Goal: Task Accomplishment & Management: Use online tool/utility

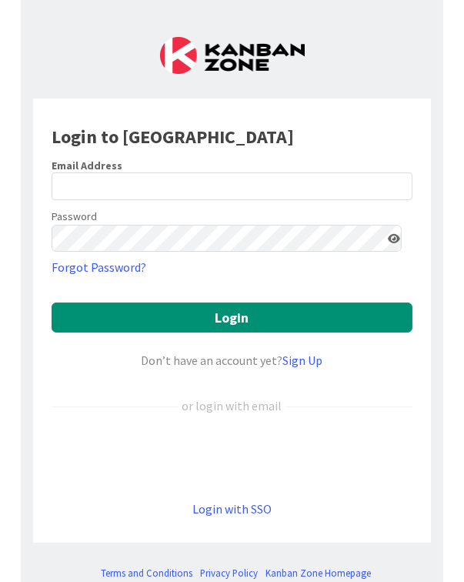
scroll to position [36, 0]
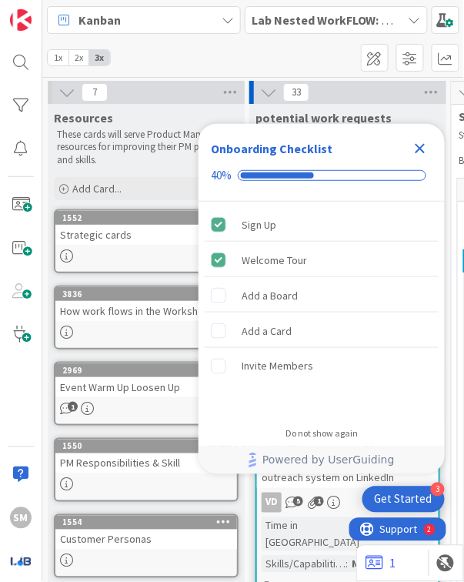
click at [412, 153] on icon "Close Checklist" at bounding box center [420, 148] width 18 height 18
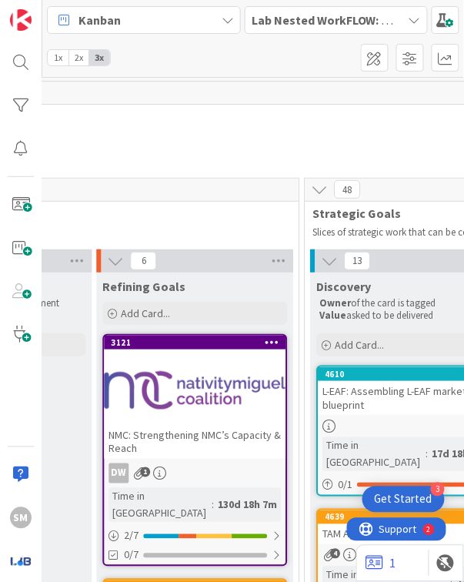
scroll to position [342, 1174]
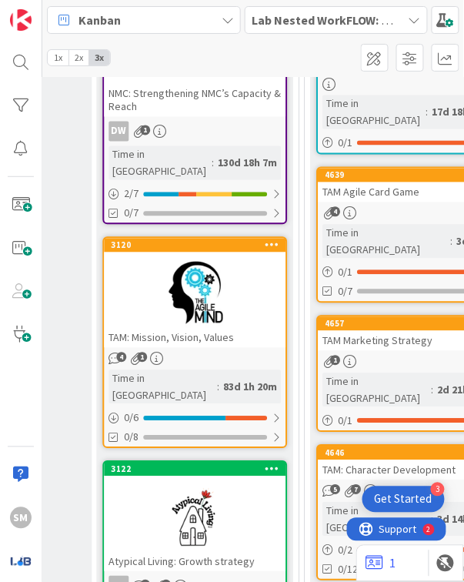
click at [218, 297] on div at bounding box center [195, 293] width 182 height 69
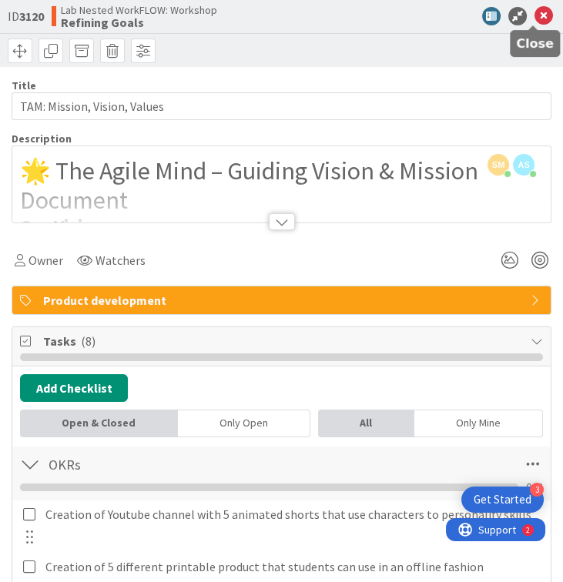
click at [412, 18] on icon at bounding box center [543, 16] width 18 height 18
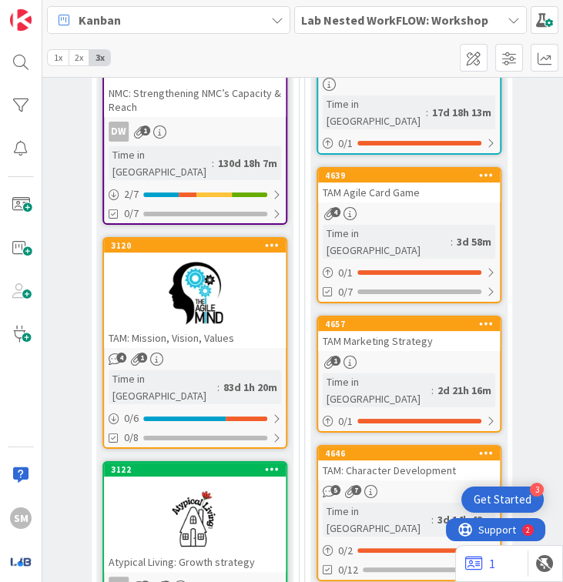
click at [350, 19] on b "Lab Nested WorkFLOW: Workshop" at bounding box center [394, 19] width 187 height 15
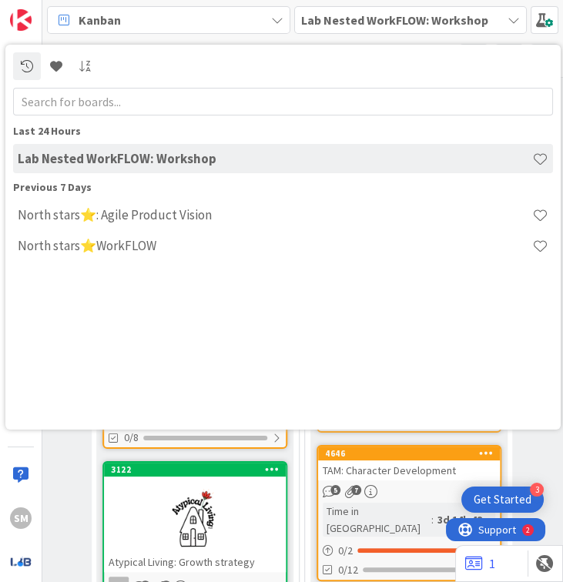
click at [410, 16] on b "Lab Nested WorkFLOW: Workshop" at bounding box center [394, 19] width 187 height 15
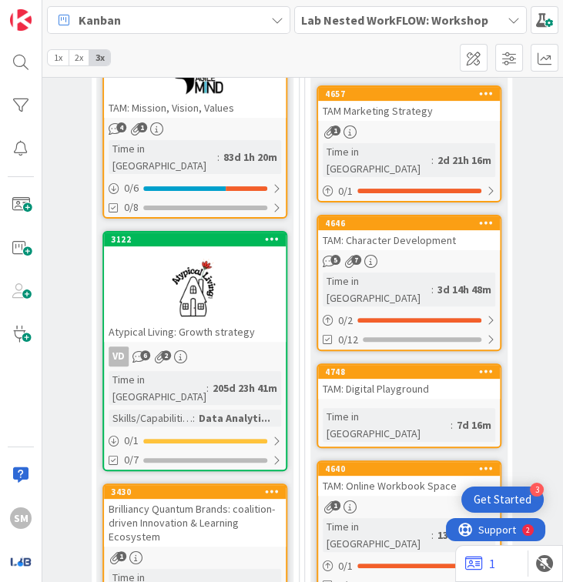
scroll to position [573, 1174]
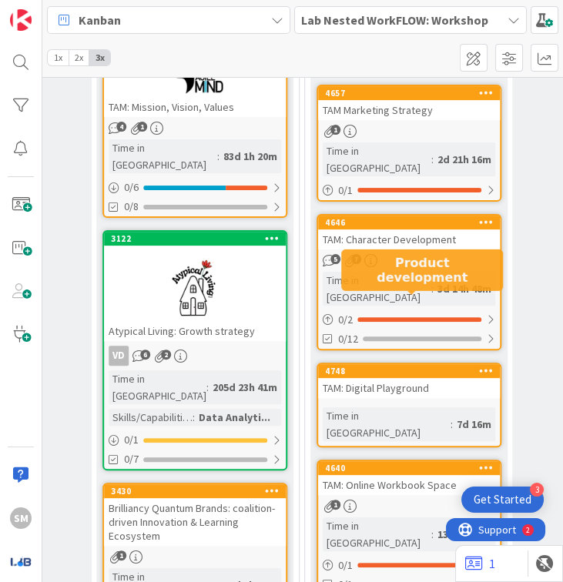
click at [412, 366] on div "4748" at bounding box center [412, 371] width 175 height 11
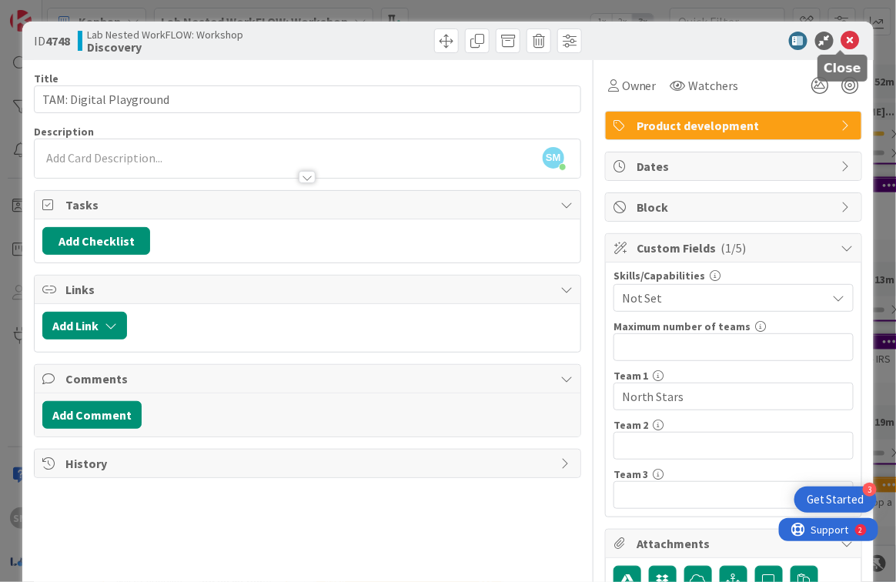
click at [412, 42] on icon at bounding box center [850, 41] width 18 height 18
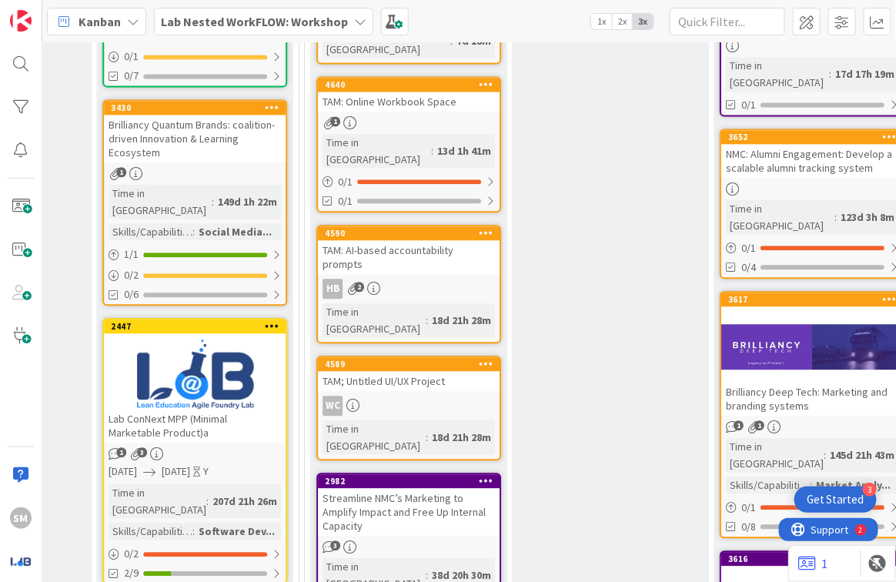
scroll to position [1152, 1174]
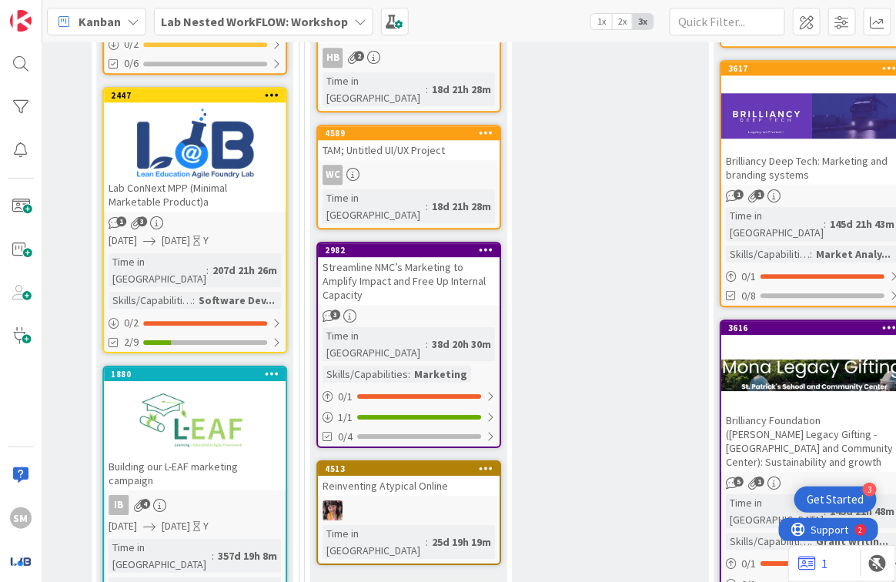
click at [359, 577] on link "Show More (3)" at bounding box center [408, 589] width 185 height 25
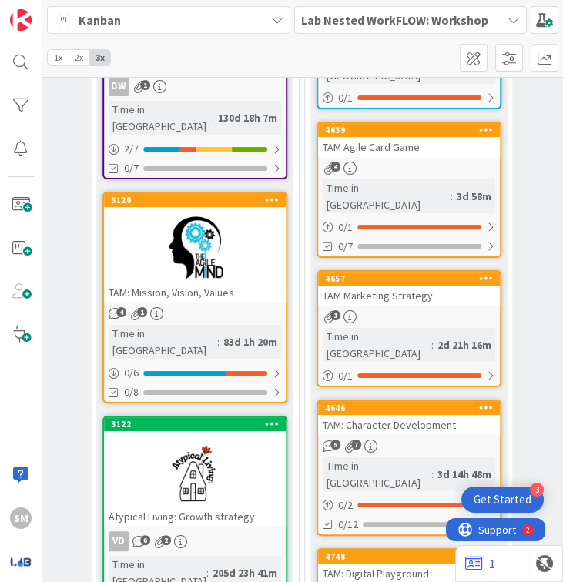
scroll to position [415, 1174]
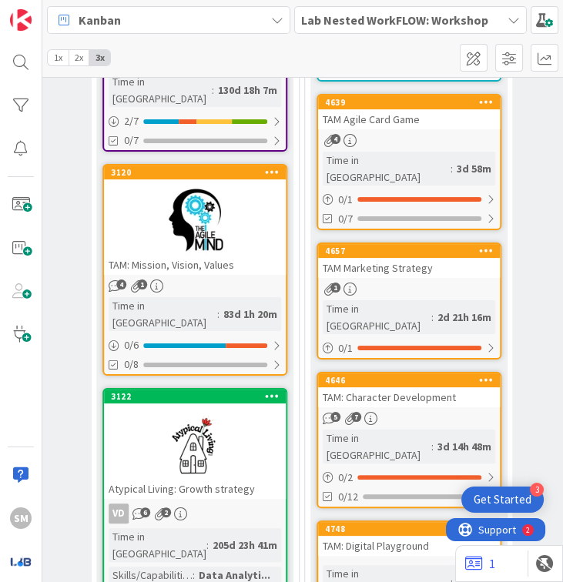
click at [202, 186] on div at bounding box center [195, 220] width 182 height 69
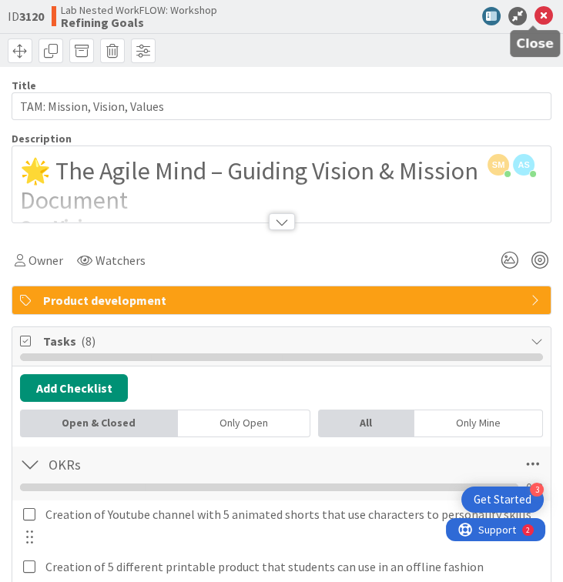
click at [412, 15] on icon at bounding box center [543, 16] width 18 height 18
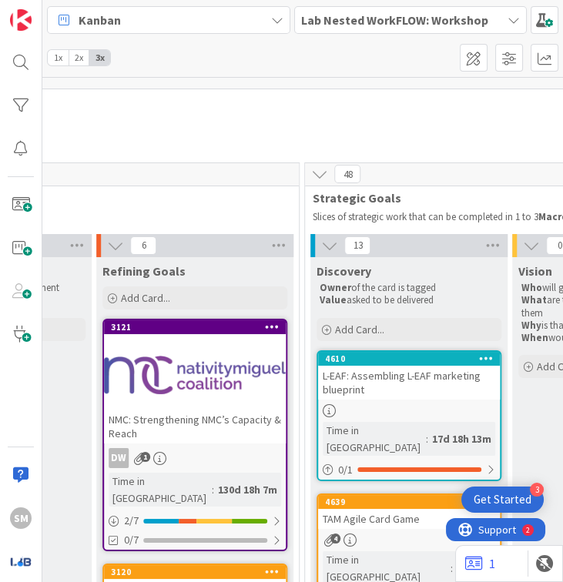
scroll to position [20, 1174]
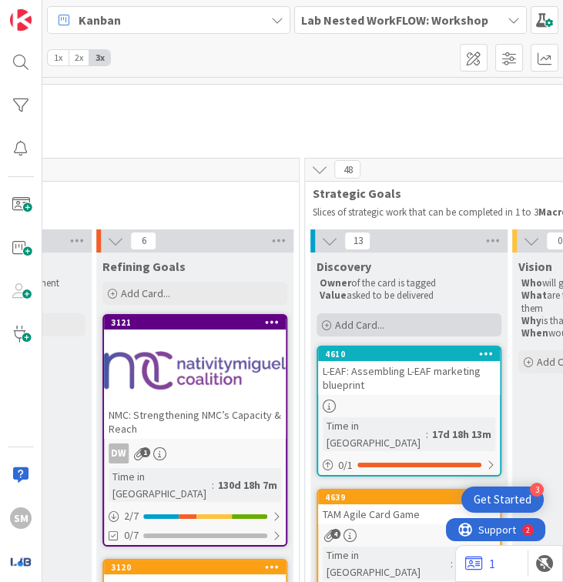
click at [392, 324] on div "Add Card..." at bounding box center [408, 324] width 185 height 23
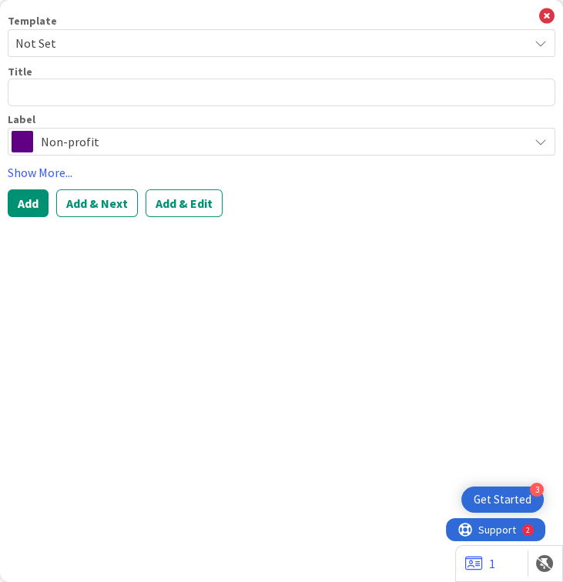
type textarea "x"
type textarea "T"
type textarea "x"
type textarea "TA"
type textarea "x"
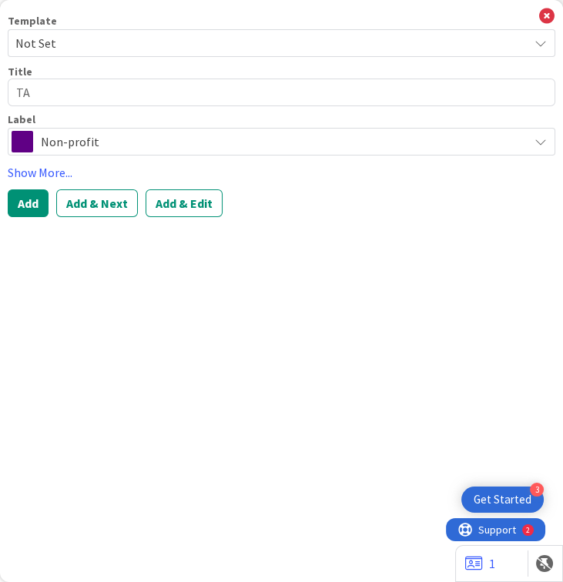
type textarea "TAM"
type textarea "x"
type textarea "TAM："
type textarea "x"
type textarea "TAM："
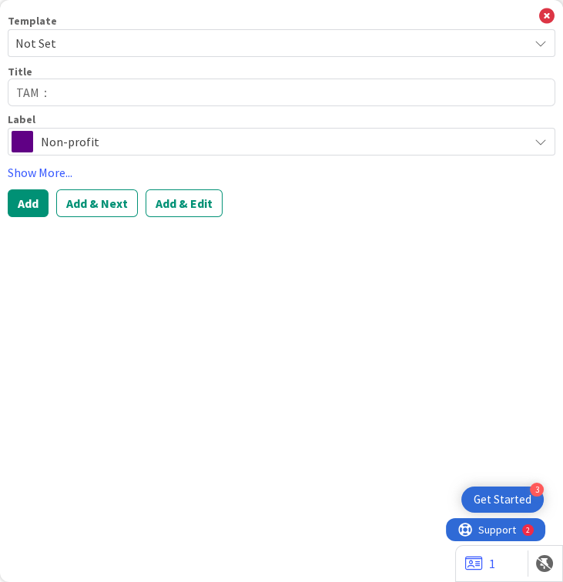
type textarea "x"
type textarea "TAM："
type textarea "x"
type textarea "TAM"
type textarea "x"
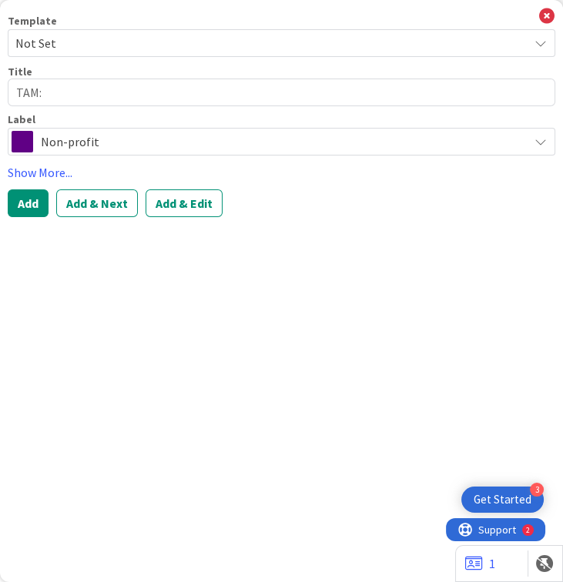
type textarea "TAM:"
type textarea "x"
type textarea "TAM: W"
type textarea "x"
type textarea "TAM: We"
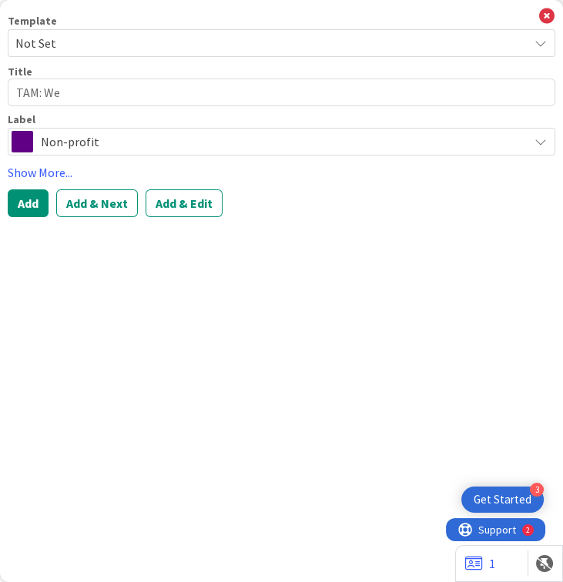
type textarea "x"
type textarea "TAM: Web"
type textarea "x"
type textarea "TAM: Webs"
type textarea "x"
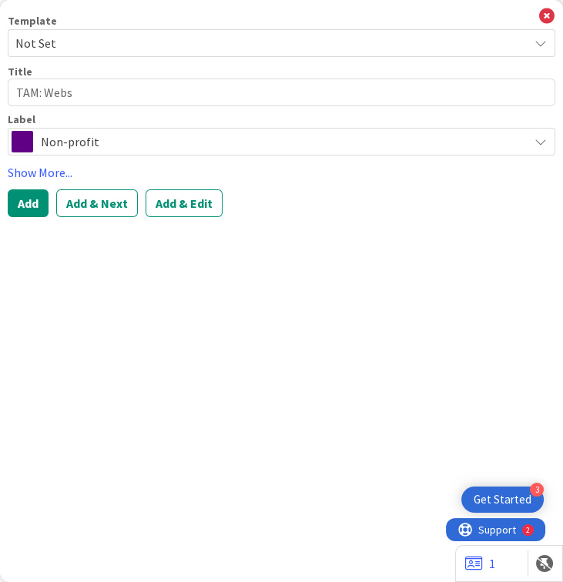
type textarea "TAM: Websi"
type textarea "x"
type textarea "TAM: Websit"
type textarea "x"
type textarea "TAM: Website"
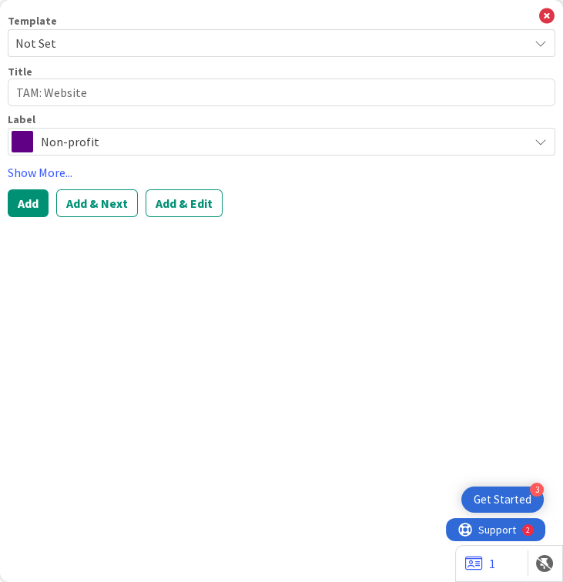
type textarea "x"
type textarea "TAM: Website"
type textarea "x"
type textarea "TAM: Website S"
type textarea "x"
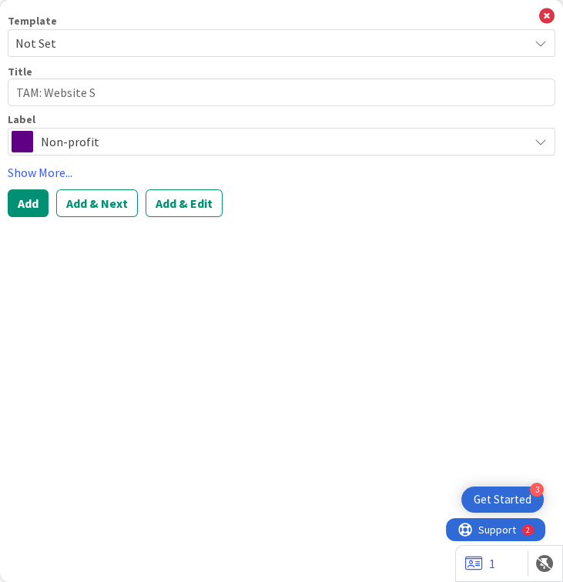
type textarea "TAM: Website St"
type textarea "x"
type textarea "TAM: Website Str"
type textarea "x"
type textarea "TAM: Website Stra"
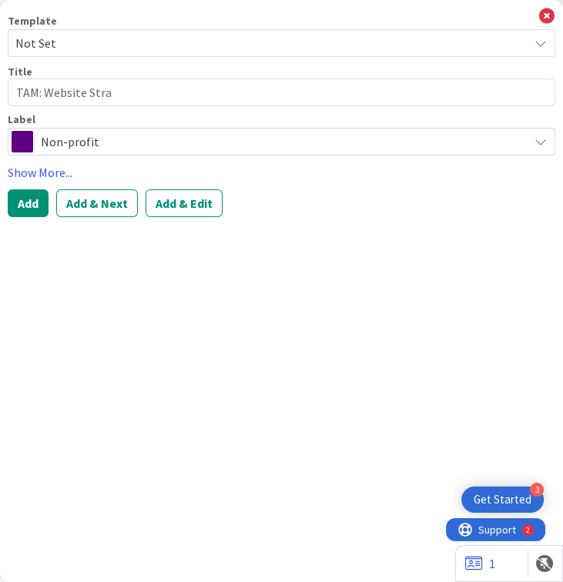
type textarea "x"
type textarea "TAM: Website Strat"
type textarea "x"
type textarea "TAM: Website Strateg"
type textarea "x"
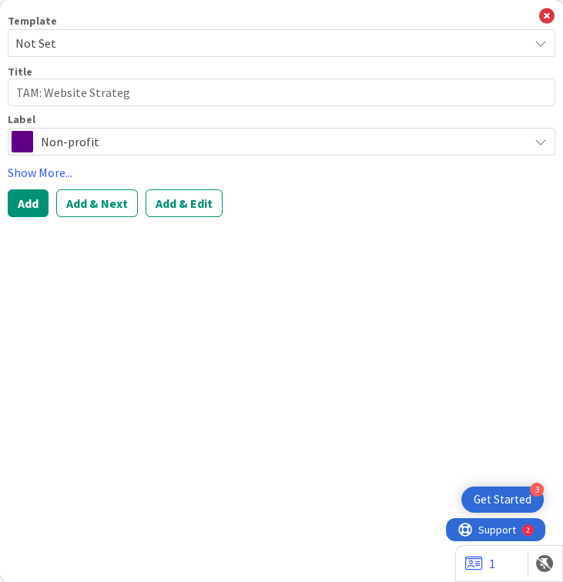
type textarea "TAM: Website Strategu"
type textarea "x"
type textarea "TAM: Website Strateg"
type textarea "x"
click at [69, 92] on textarea "TAM: Website Strategy" at bounding box center [281, 93] width 547 height 28
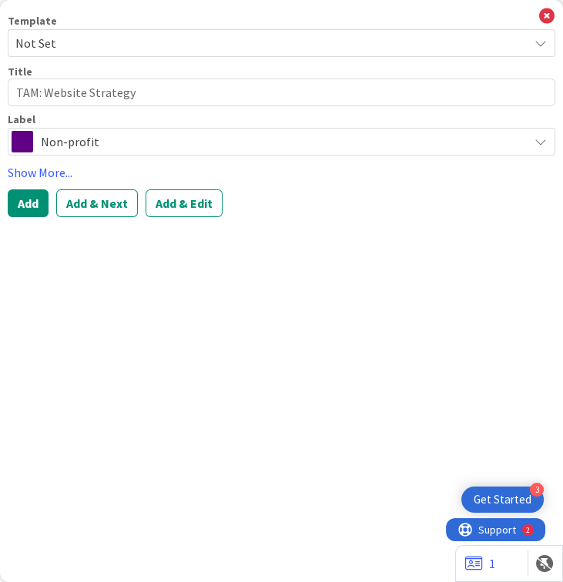
type textarea "TAM: Website Strategy"
click at [102, 136] on span "Non-profit" at bounding box center [281, 142] width 480 height 22
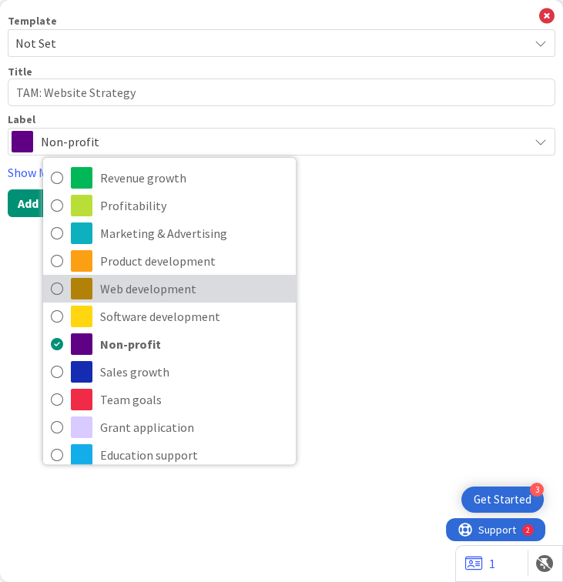
click at [157, 293] on span "Web development" at bounding box center [194, 288] width 188 height 23
type textarea "x"
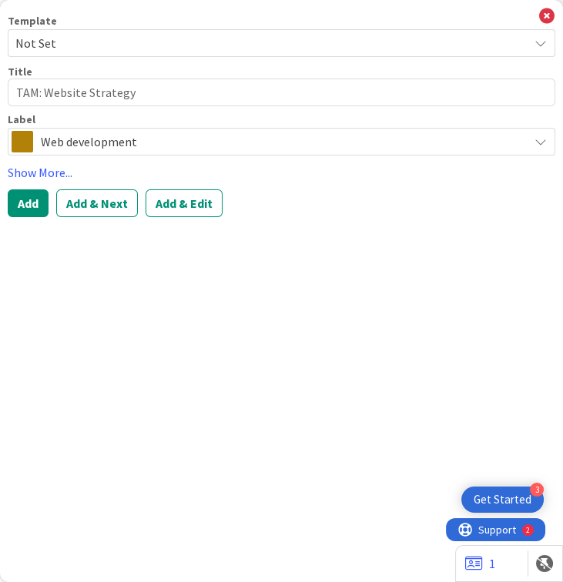
click at [106, 53] on span "Not Set" at bounding box center [281, 43] width 547 height 28
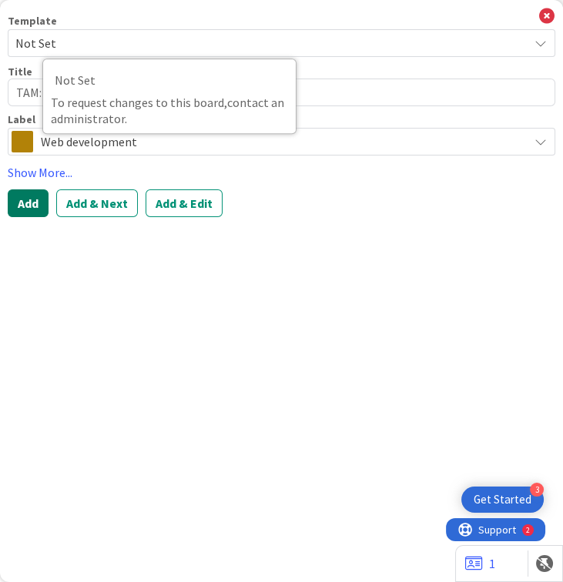
click at [23, 209] on button "Add" at bounding box center [28, 203] width 41 height 28
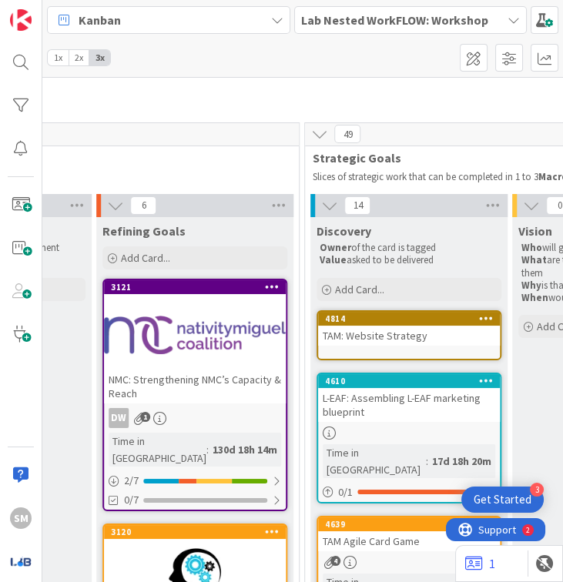
scroll to position [62, 1174]
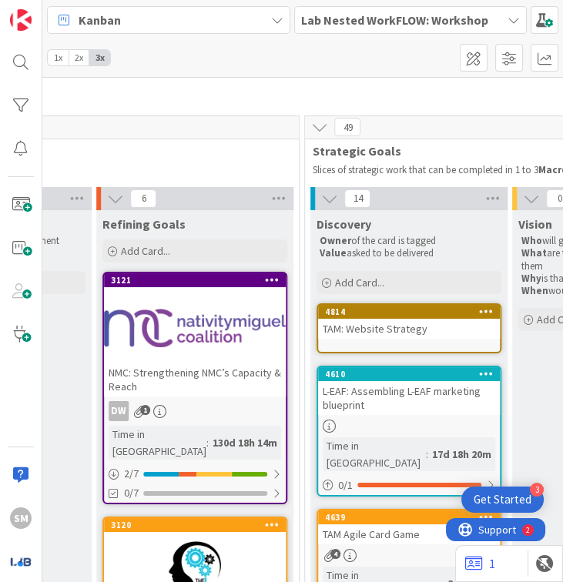
click at [396, 333] on div "TAM: Website Strategy" at bounding box center [409, 329] width 182 height 20
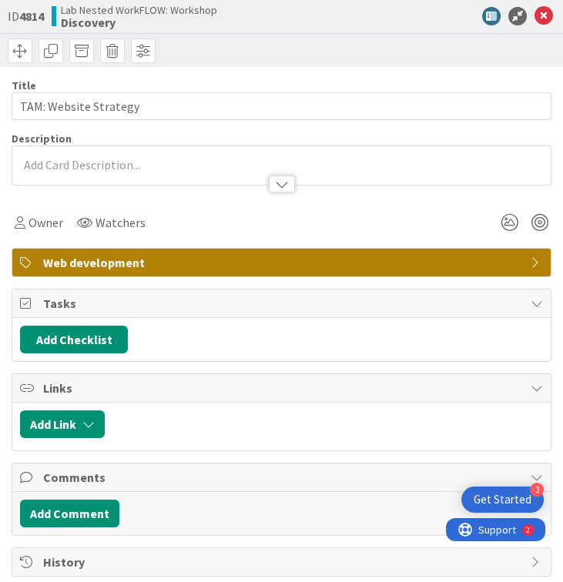
click at [107, 169] on div at bounding box center [281, 177] width 538 height 16
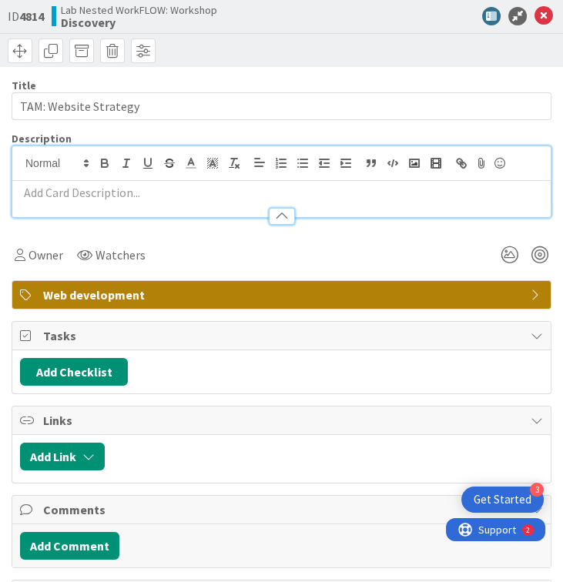
click at [117, 194] on p at bounding box center [281, 193] width 523 height 18
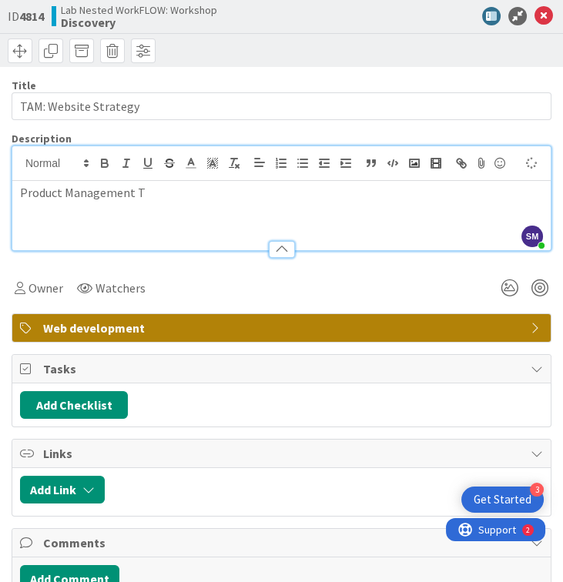
click at [18, 195] on div "Product Management T" at bounding box center [281, 215] width 538 height 69
click at [239, 196] on p "24 weeks Product Management T" at bounding box center [281, 193] width 523 height 18
click at [19, 196] on div "24 weeks Product Management Program" at bounding box center [281, 215] width 538 height 69
drag, startPoint x: 72, startPoint y: 189, endPoint x: 0, endPoint y: 189, distance: 71.6
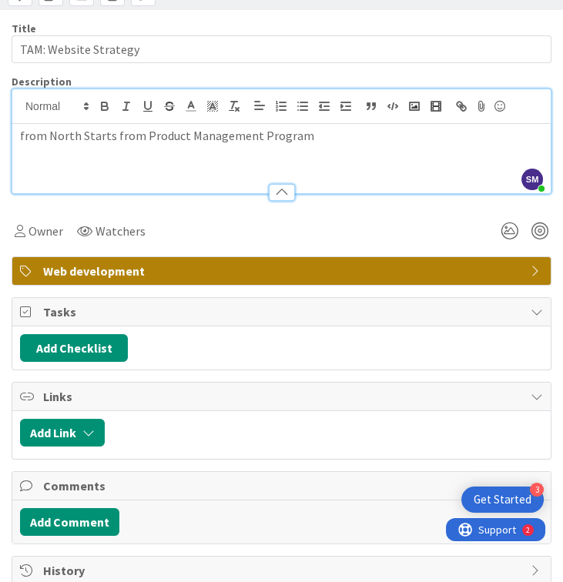
scroll to position [62, 0]
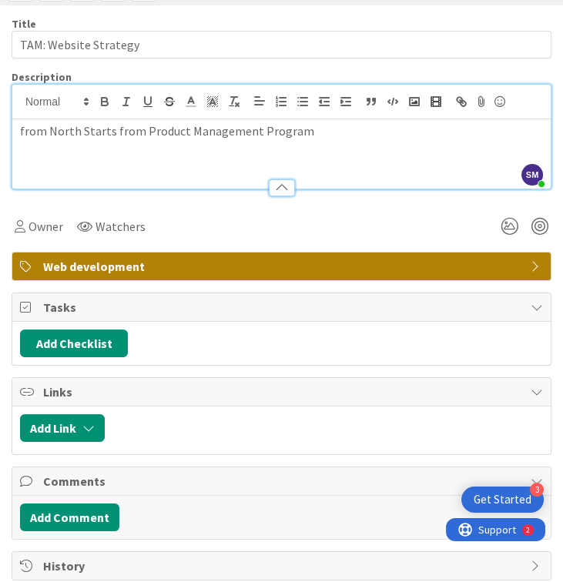
click at [340, 193] on div "Title 21 / 128 TAM: Website Strategy Description SM [PERSON_NAME] just joined f…" at bounding box center [282, 292] width 540 height 575
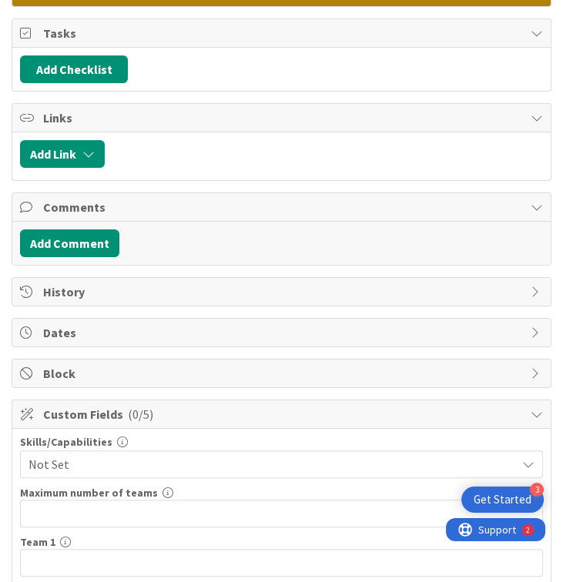
scroll to position [356, 0]
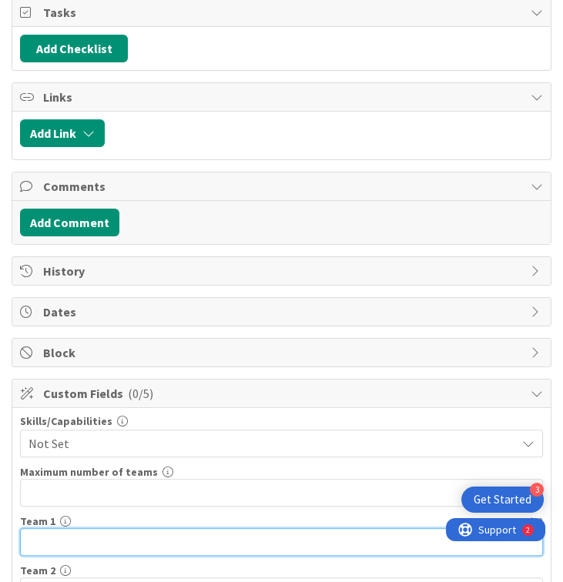
click at [70, 528] on input "text" at bounding box center [281, 542] width 523 height 28
type input "North Stars"
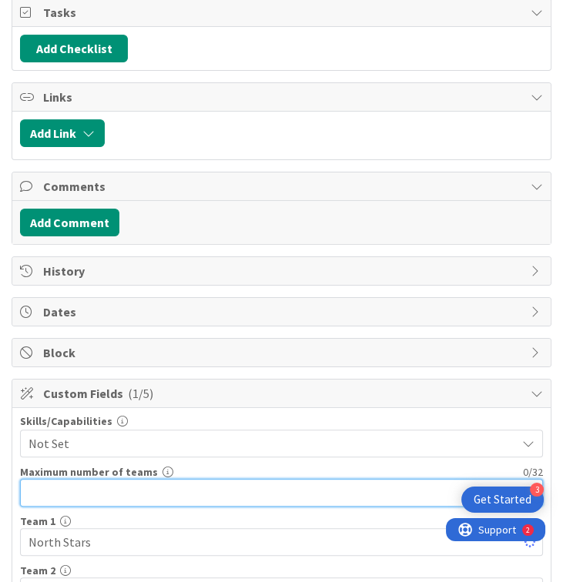
click at [71, 486] on input "text" at bounding box center [281, 493] width 523 height 28
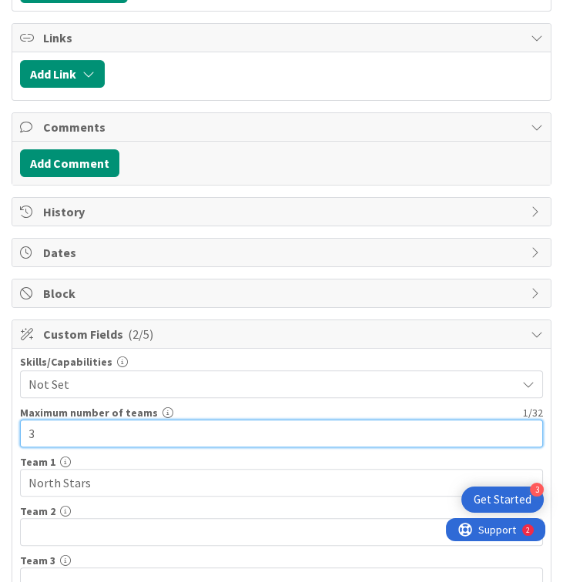
type input "3"
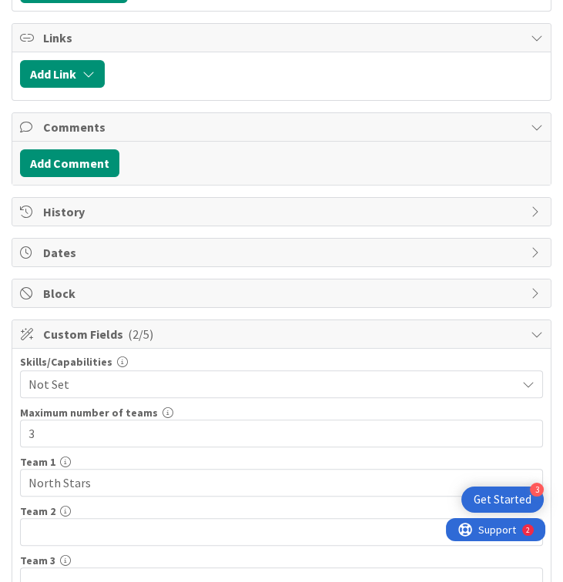
click at [15, 416] on div "Skills/Capabilities Not Set Maximum number of teams 1 / 32 3 Team 1 11 / 32 Nor…" at bounding box center [281, 476] width 538 height 254
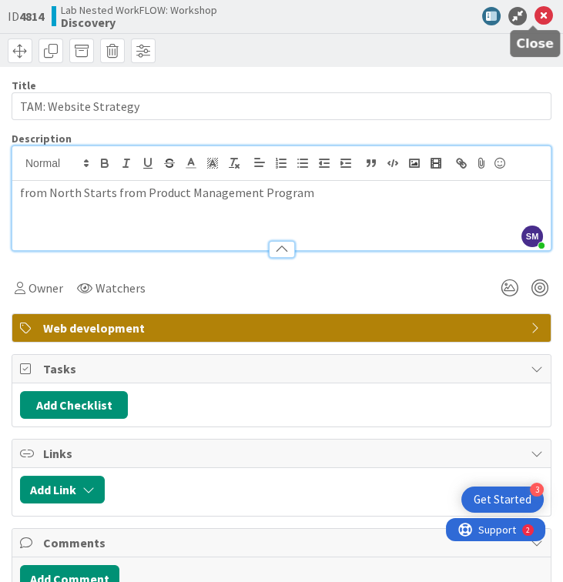
click at [412, 7] on icon at bounding box center [543, 16] width 18 height 18
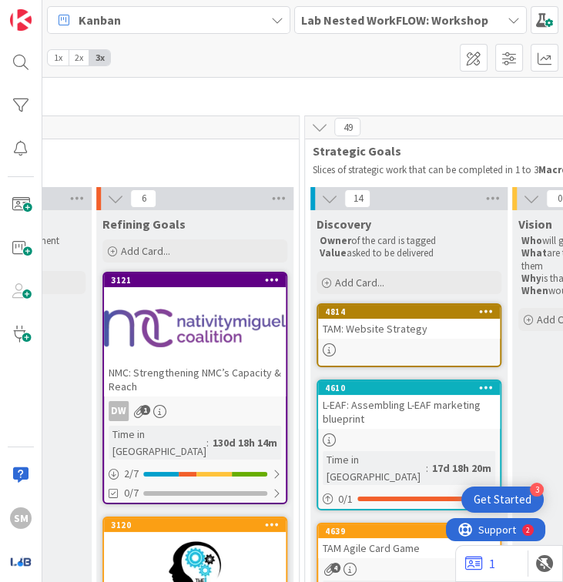
click at [412, 337] on link "4814 TAM: Website Strategy" at bounding box center [408, 335] width 185 height 64
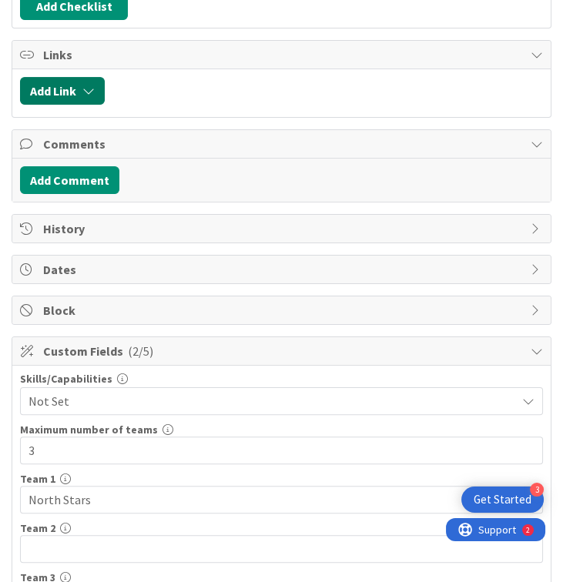
click at [95, 82] on button "Add Link" at bounding box center [62, 91] width 85 height 28
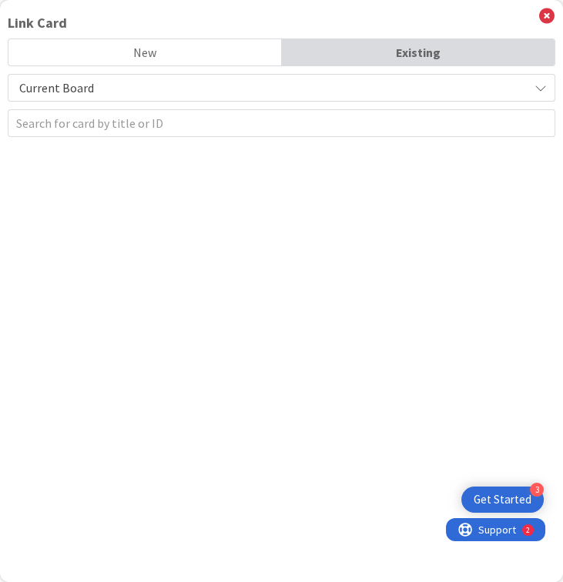
click at [132, 89] on span "Current Board" at bounding box center [268, 88] width 504 height 22
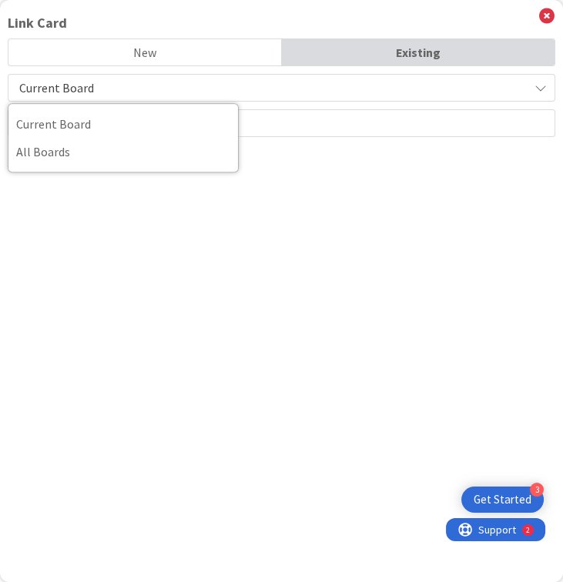
click at [295, 207] on div "Link Card New Existing Current Board Current Board All Boards" at bounding box center [281, 291] width 563 height 582
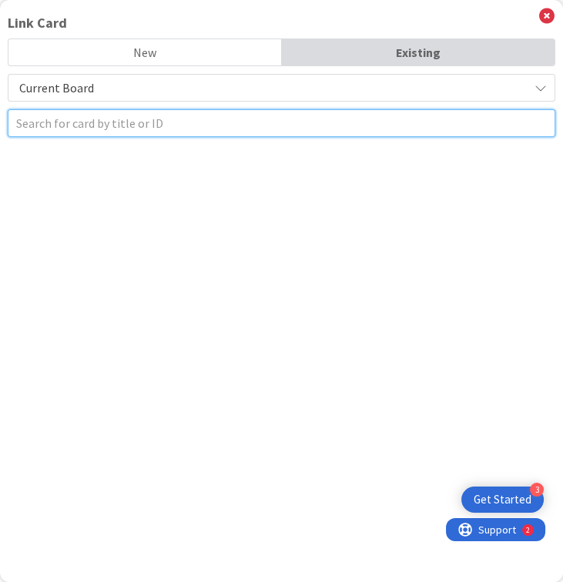
click at [294, 135] on input "text" at bounding box center [281, 123] width 547 height 28
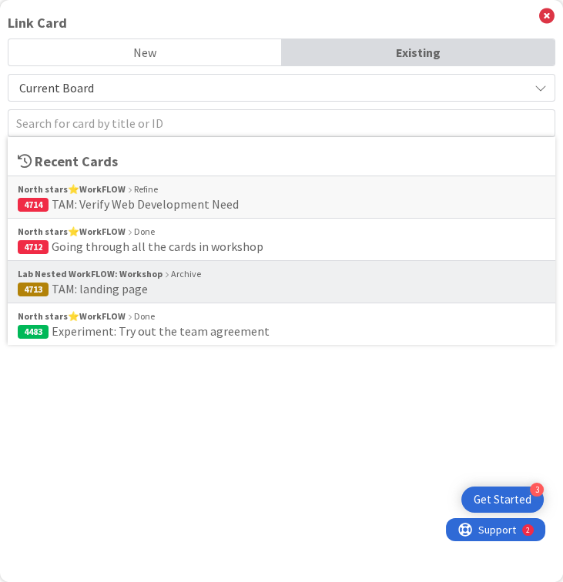
click at [255, 283] on span "4713 TAM: landing page" at bounding box center [281, 288] width 527 height 15
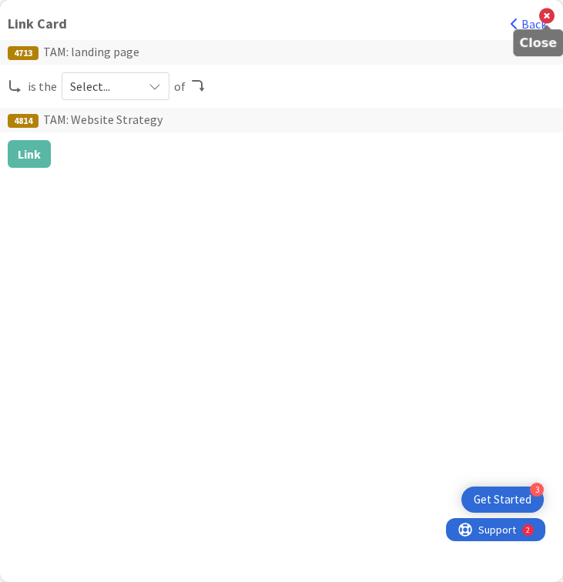
click at [412, 20] on icon at bounding box center [546, 16] width 15 height 17
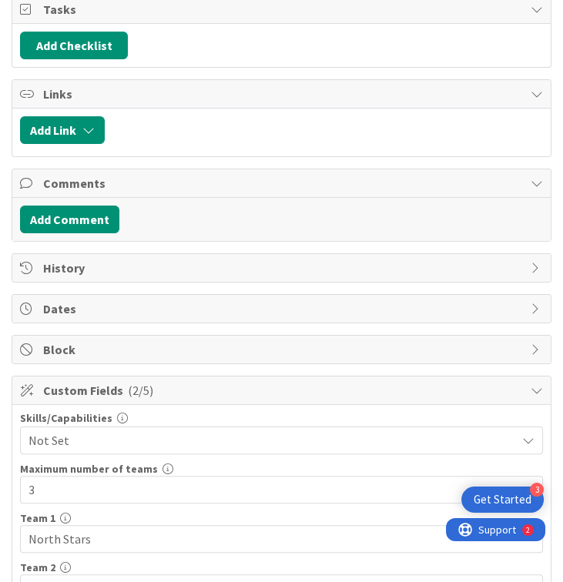
scroll to position [280, 0]
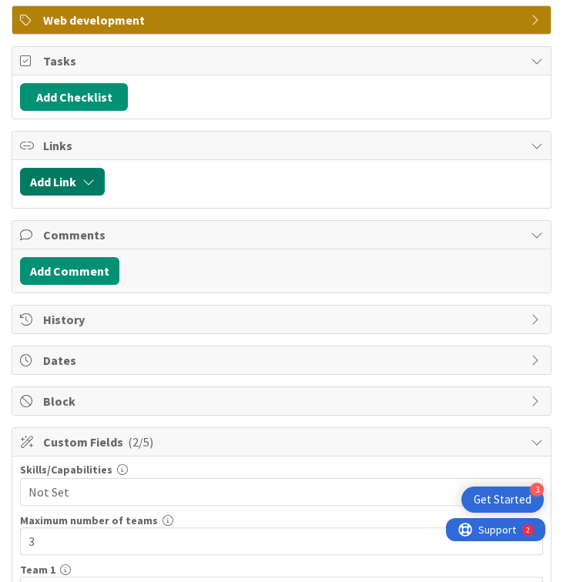
click at [75, 179] on button "Add Link" at bounding box center [62, 182] width 85 height 28
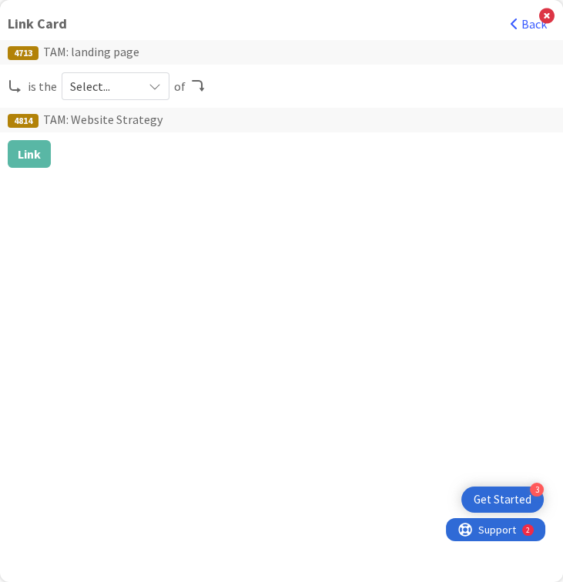
click at [88, 71] on div "4713 TAM: landing page is the Select... of 4814 TAM: Website Strategy Link" at bounding box center [281, 104] width 547 height 128
click at [89, 77] on span "Select..." at bounding box center [102, 86] width 65 height 22
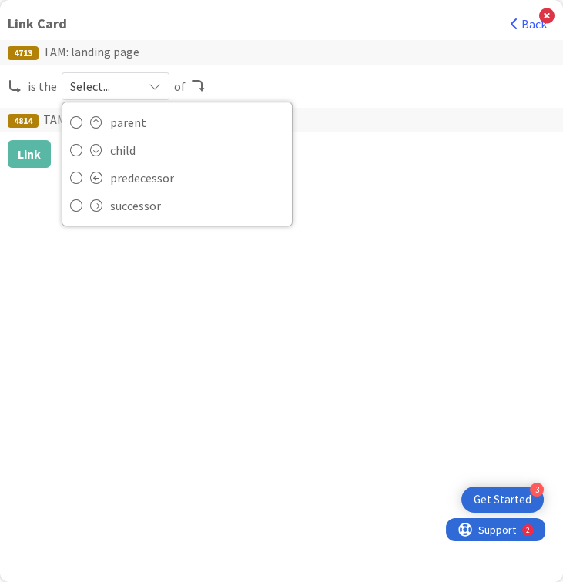
click at [128, 93] on span "Select..." at bounding box center [102, 86] width 65 height 22
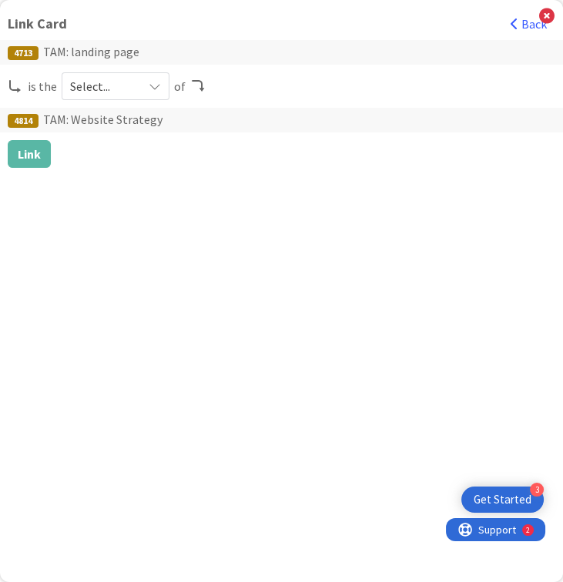
click at [91, 105] on div "4713 TAM: landing page is the Select... parent child predecessor successor of 4…" at bounding box center [281, 104] width 547 height 128
click at [99, 82] on span "Select..." at bounding box center [102, 86] width 65 height 22
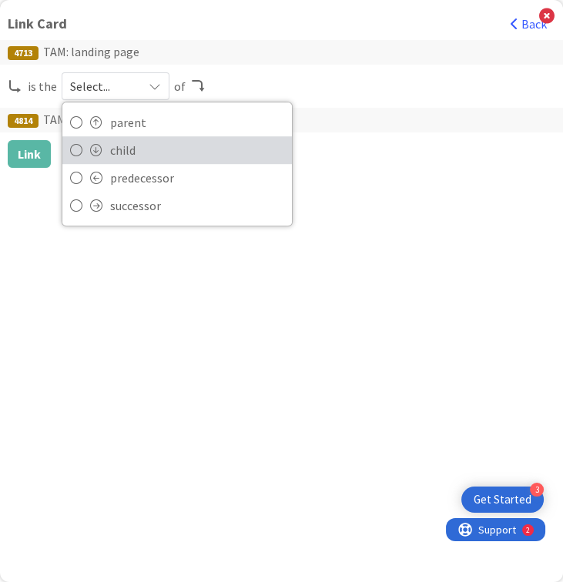
click at [174, 147] on span "child" at bounding box center [197, 150] width 174 height 23
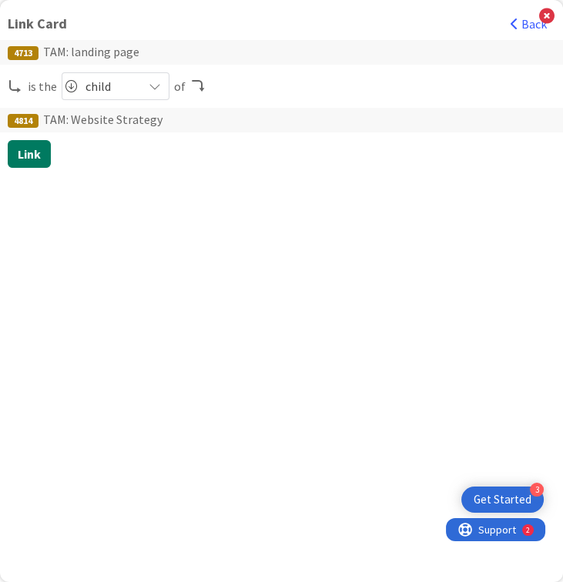
click at [24, 149] on button "Link" at bounding box center [29, 154] width 43 height 28
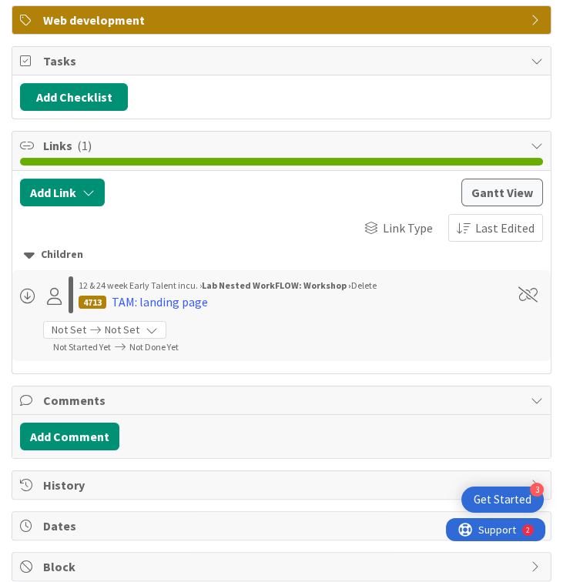
scroll to position [0, 0]
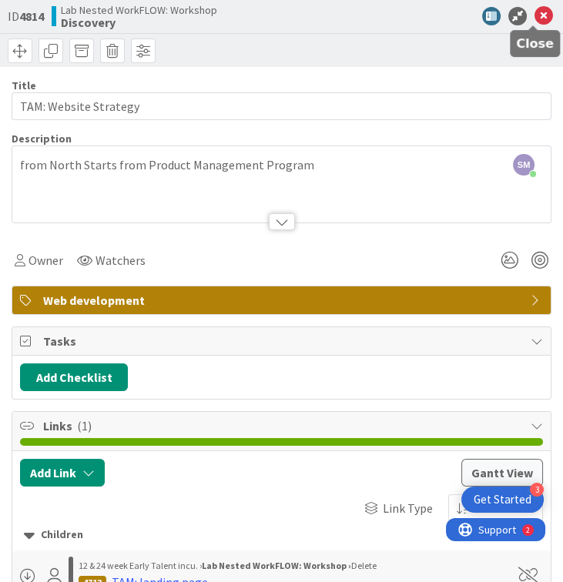
click at [412, 18] on icon at bounding box center [543, 16] width 18 height 18
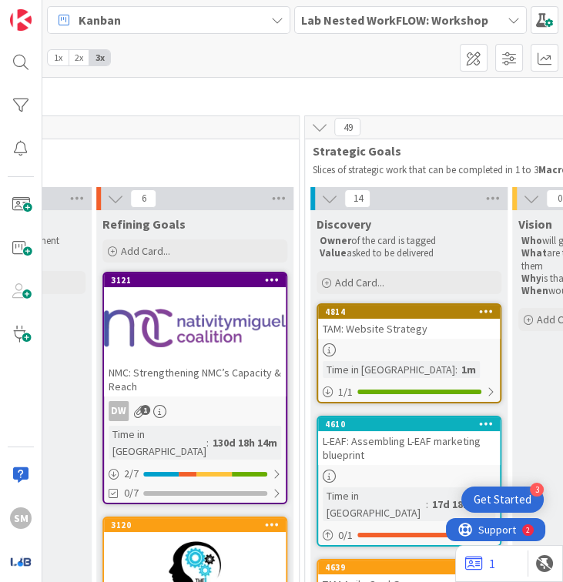
click at [412, 319] on div "TAM: Website Strategy" at bounding box center [409, 329] width 182 height 20
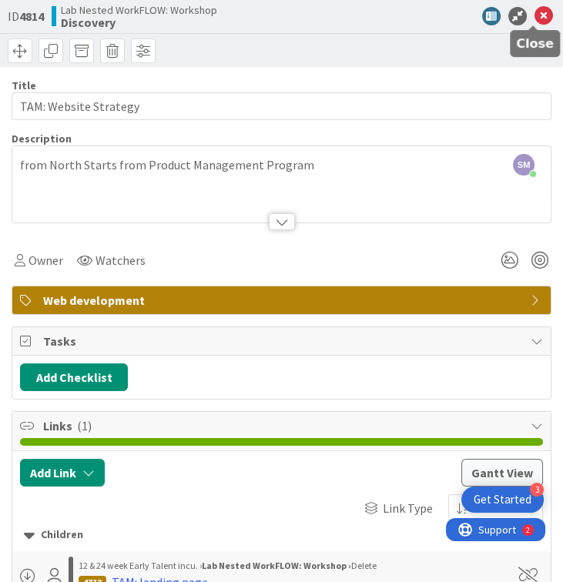
click at [412, 17] on icon at bounding box center [543, 16] width 18 height 18
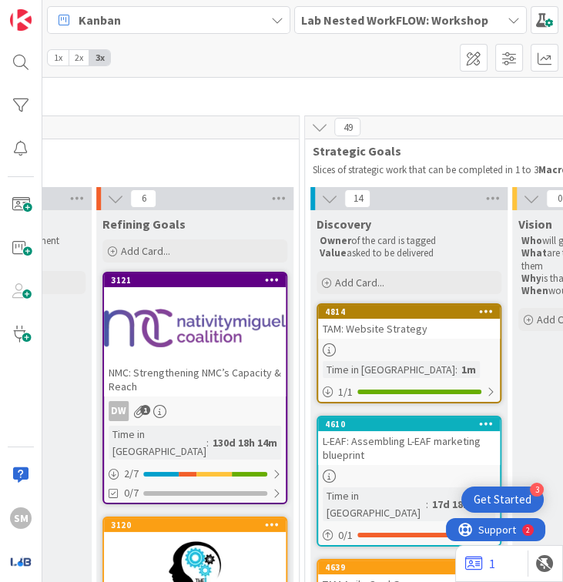
click at [412, 23] on b "Lab Nested WorkFLOW: Workshop" at bounding box center [394, 19] width 187 height 15
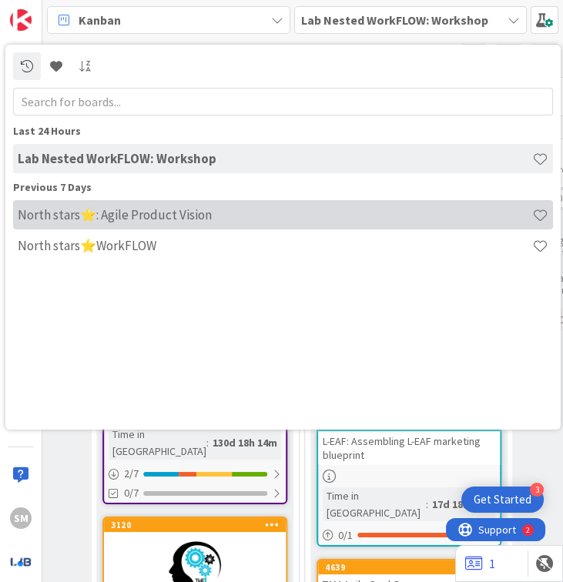
click at [193, 222] on div "North stars⭐: Agile Product Vision" at bounding box center [283, 214] width 540 height 29
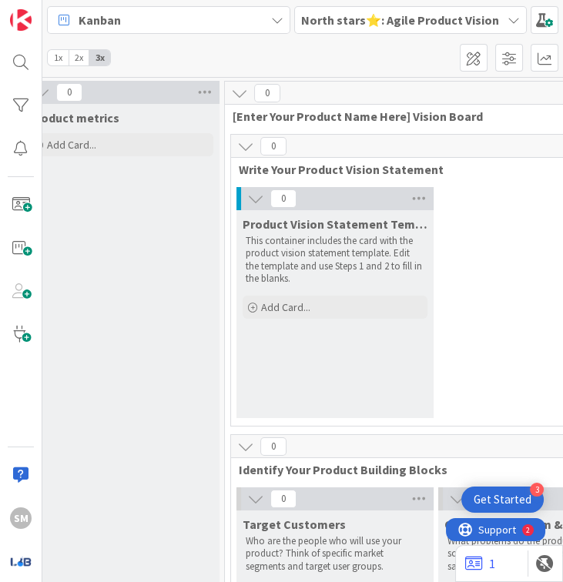
scroll to position [0, 254]
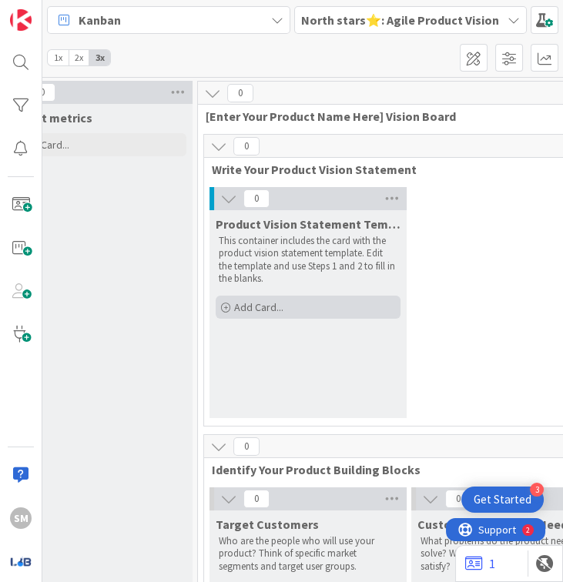
click at [289, 305] on div "Add Card..." at bounding box center [308, 307] width 185 height 23
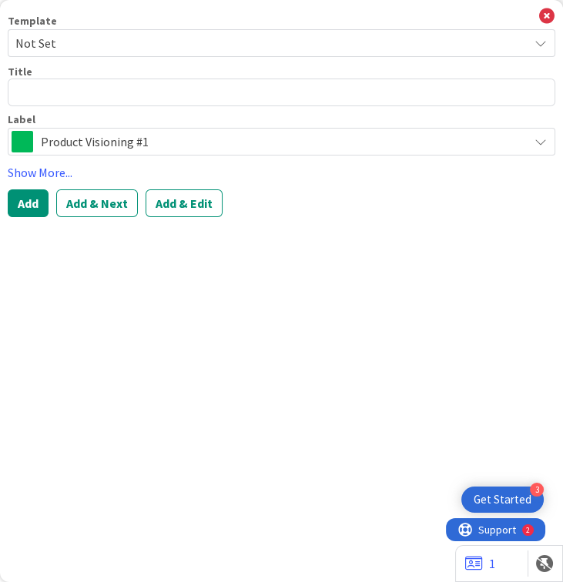
click at [158, 137] on span "Product Visioning #1" at bounding box center [281, 142] width 480 height 22
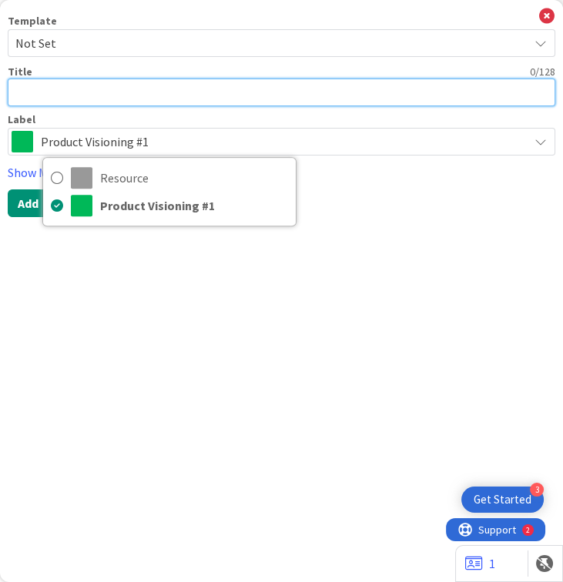
click at [132, 95] on textarea at bounding box center [281, 93] width 547 height 28
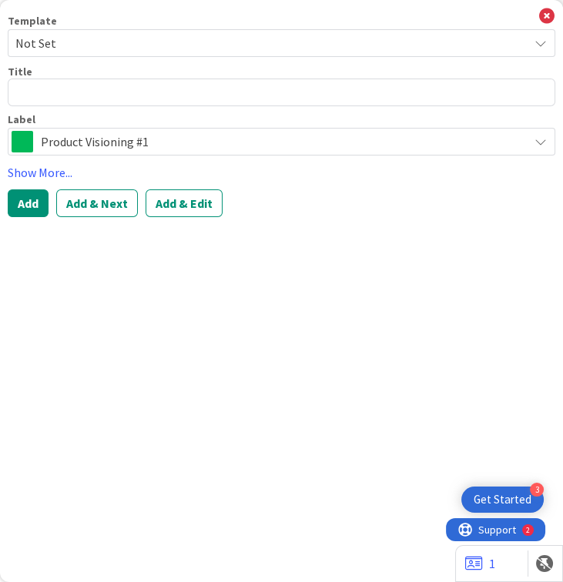
click at [105, 40] on span "Not Set" at bounding box center [265, 43] width 501 height 20
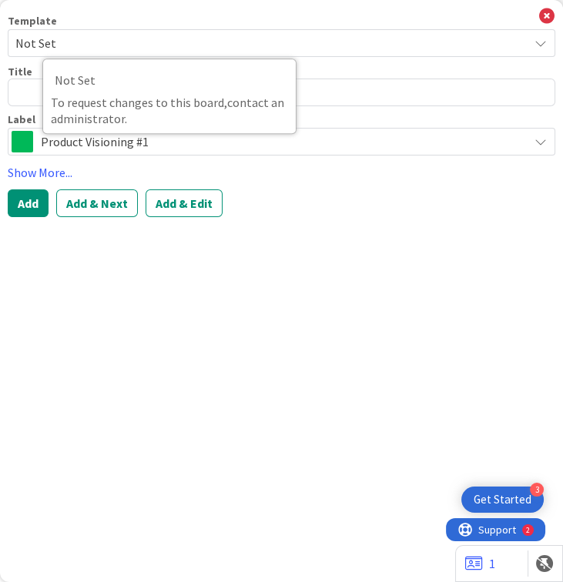
click at [105, 40] on span "Not Set" at bounding box center [265, 43] width 501 height 20
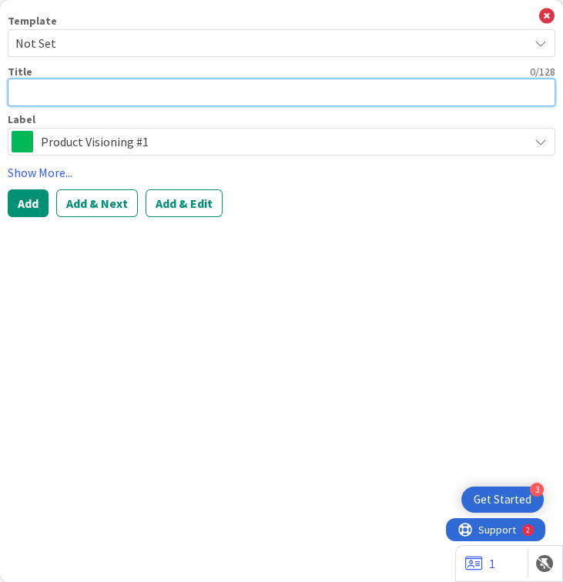
click at [28, 105] on textarea at bounding box center [281, 93] width 547 height 28
type textarea "x"
type textarea "Wh"
type textarea "x"
type textarea "Wha"
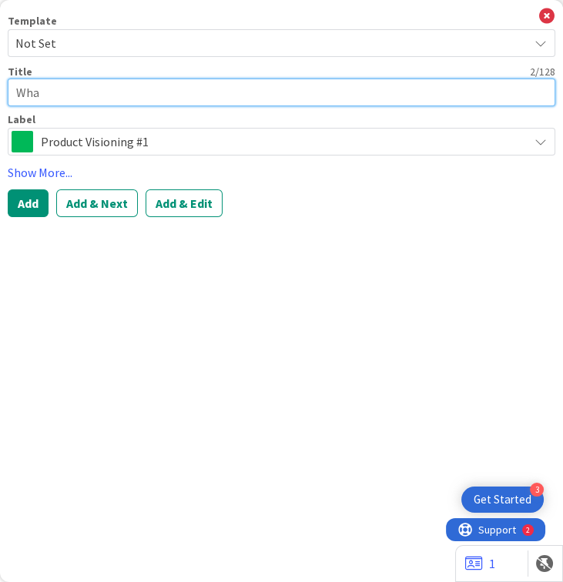
type textarea "x"
type textarea "What"
type textarea "x"
type textarea "What i"
type textarea "x"
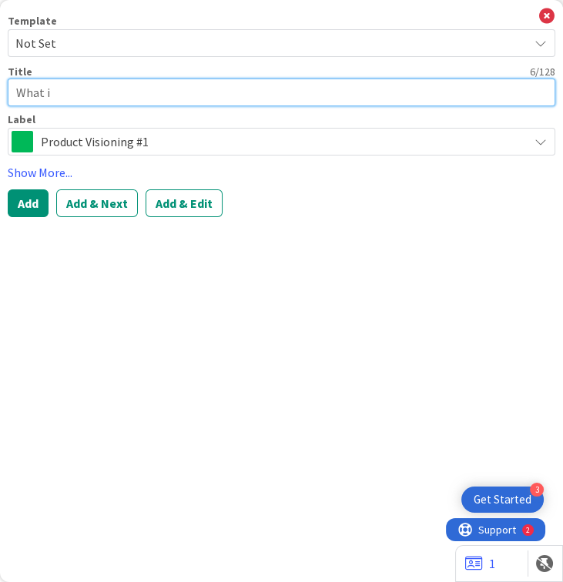
type textarea "What if"
type textarea "x"
type textarea "What i"
type textarea "x"
type textarea "What"
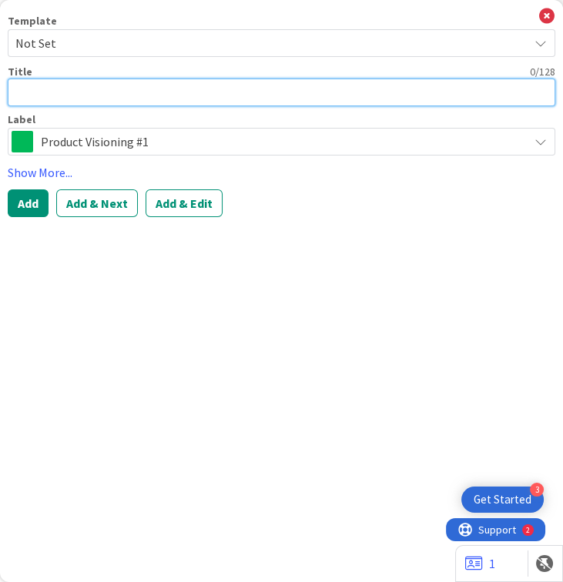
type textarea "x"
type textarea "z"
type textarea "x"
type textarea "zv"
type textarea "x"
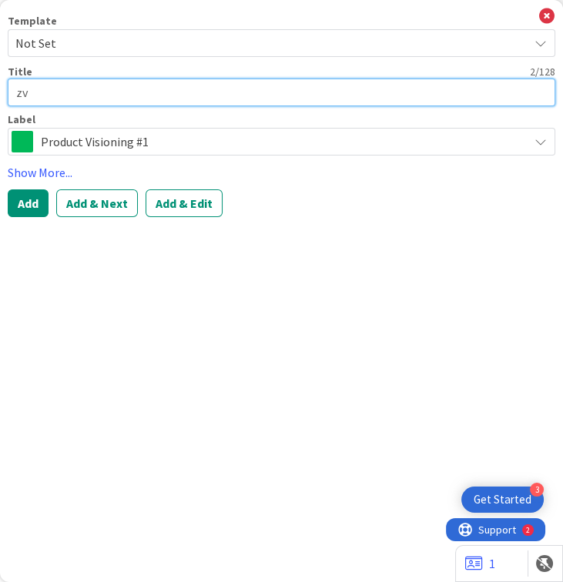
type textarea "zvi"
type textarea "x"
type textarea "zv"
type textarea "x"
type textarea "z"
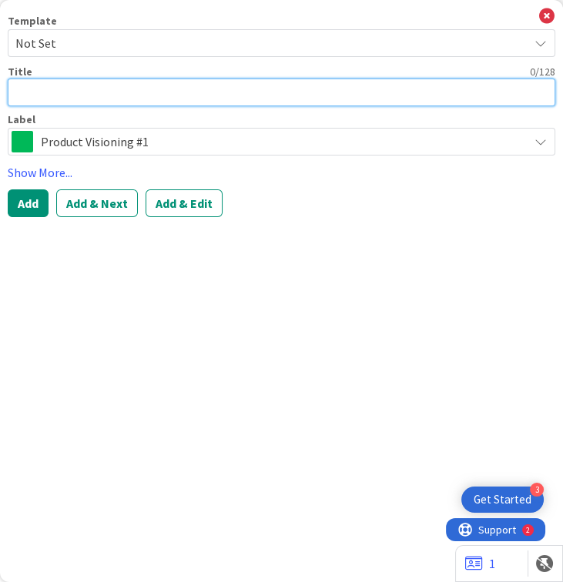
type textarea "x"
type textarea "V"
type textarea "x"
type textarea "Vi"
type textarea "x"
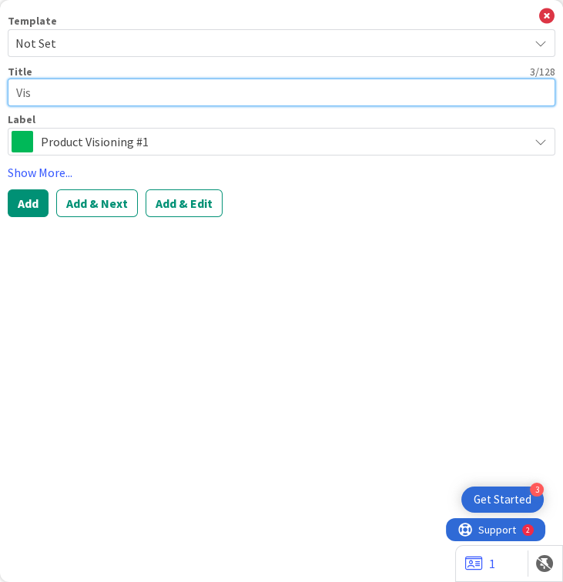
type textarea "Visi"
type textarea "x"
type textarea "Visio"
type textarea "x"
type textarea "Vision"
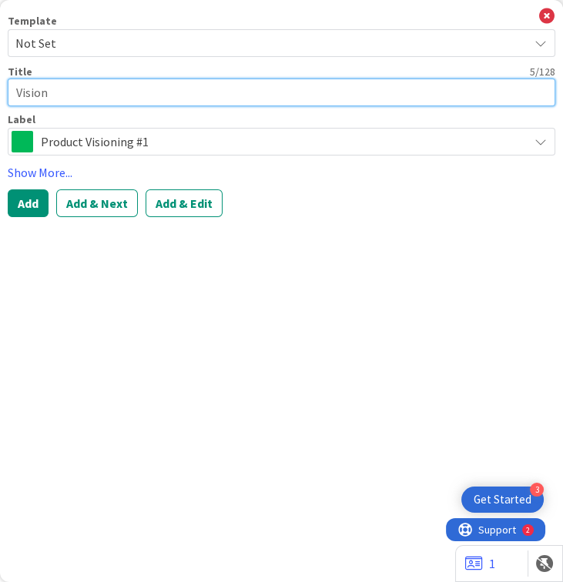
type textarea "x"
type textarea "Vision"
type textarea "x"
type textarea "Vision S"
type textarea "x"
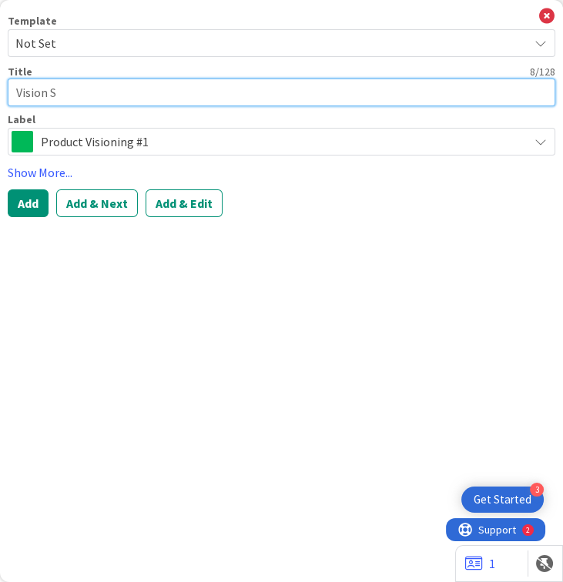
type textarea "Vision St"
type textarea "x"
type textarea "Vision Sta"
type textarea "x"
type textarea "Vision Stat"
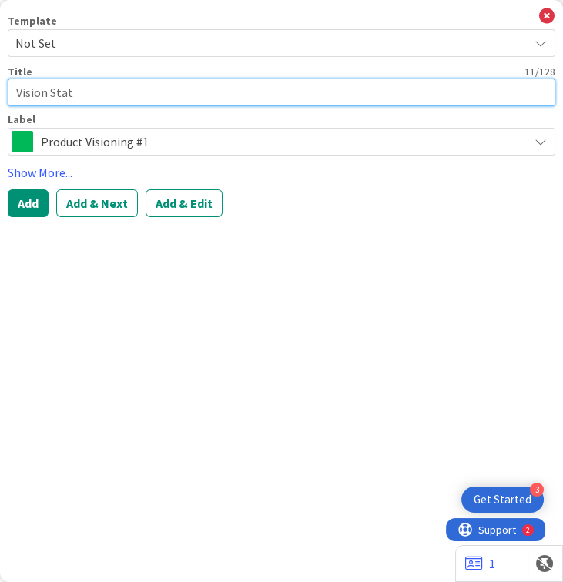
type textarea "x"
type textarea "Vision Statem"
type textarea "x"
type textarea "Vision Stateme"
type textarea "x"
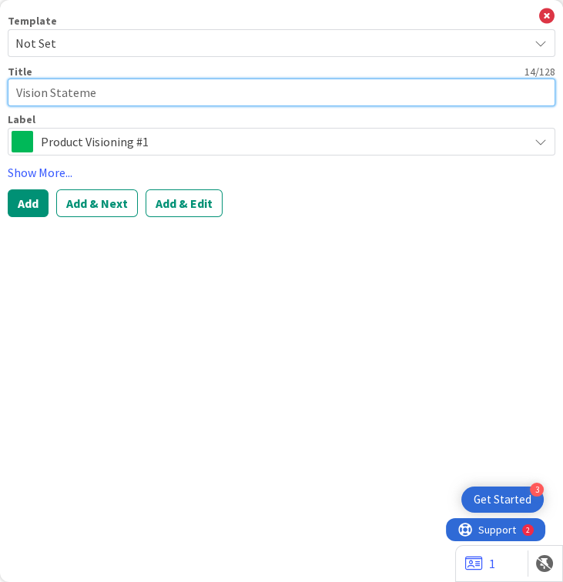
type textarea "Vision Statemen"
type textarea "x"
type textarea "Vision Statement"
type textarea "x"
type textarea "Vision Statement"
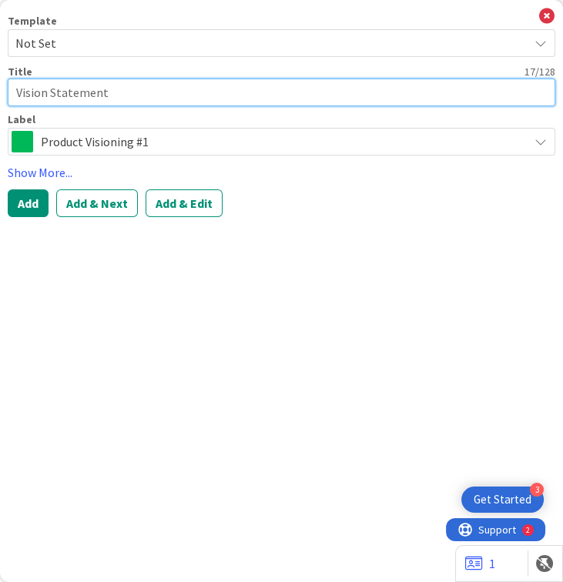
type textarea "x"
type textarea "Vision Statement o"
type textarea "x"
type textarea "Vision Statement of"
type textarea "x"
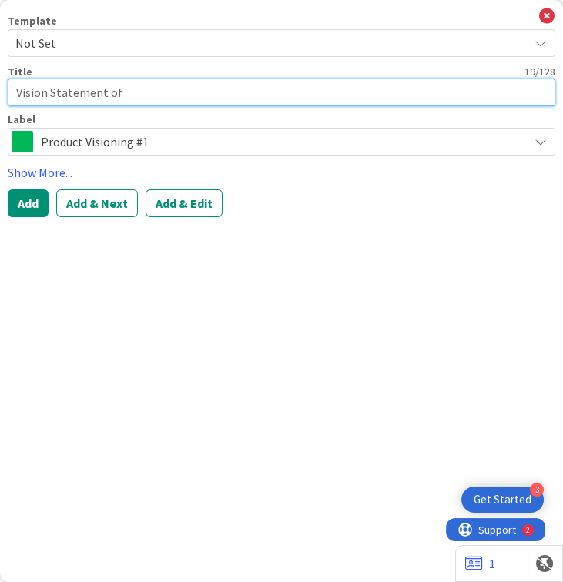
type textarea "Vision Statement o"
type textarea "x"
type textarea "Vision Statement"
type textarea "x"
type textarea "Vision Statement"
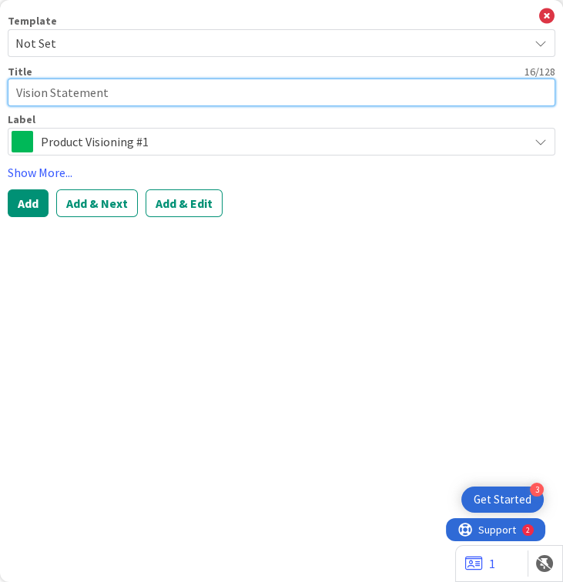
type textarea "x"
type textarea "Vision Statement"
type textarea "x"
type textarea "Vision Statement o"
type textarea "x"
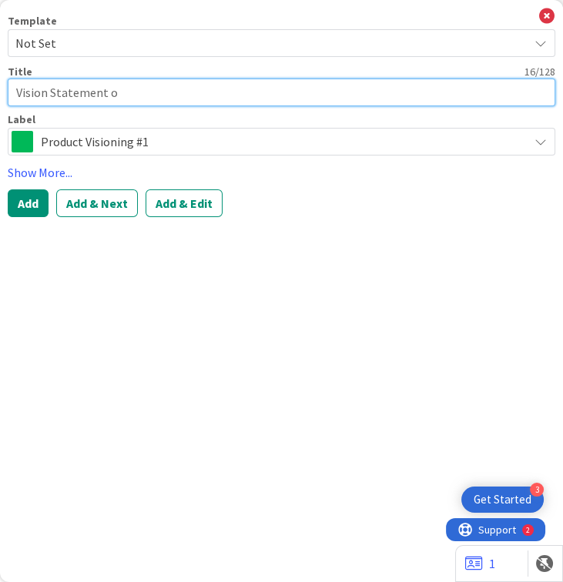
type textarea "Vision Statement of"
type textarea "x"
type textarea "Vision Statement of"
type textarea "x"
type textarea "Vision Statement of t"
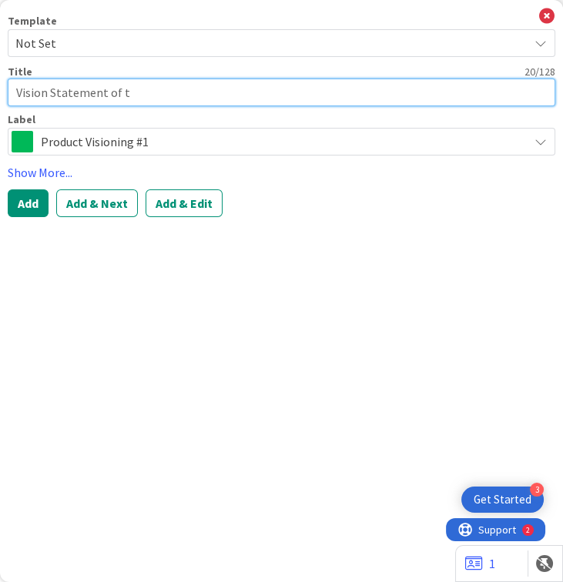
type textarea "x"
type textarea "Vision Statement of th"
type textarea "x"
type textarea "Vision Statement of the"
type textarea "x"
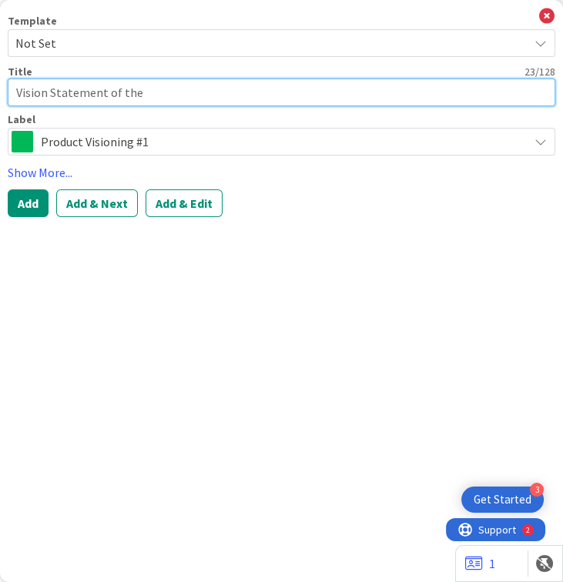
type textarea "Vision Statement of the"
type textarea "x"
type textarea "Vision Statement of the W"
type textarea "x"
type textarea "Vision Statement of the Web"
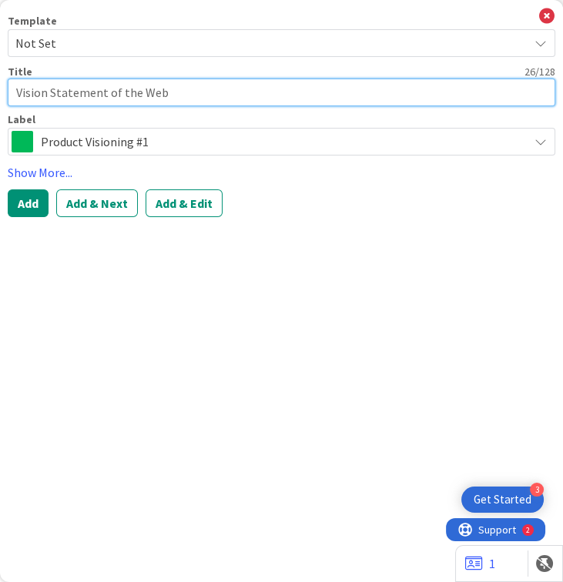
type textarea "x"
type textarea "Vision Statement of the Webs"
type textarea "x"
type textarea "Vision Statement of the Websi"
type textarea "x"
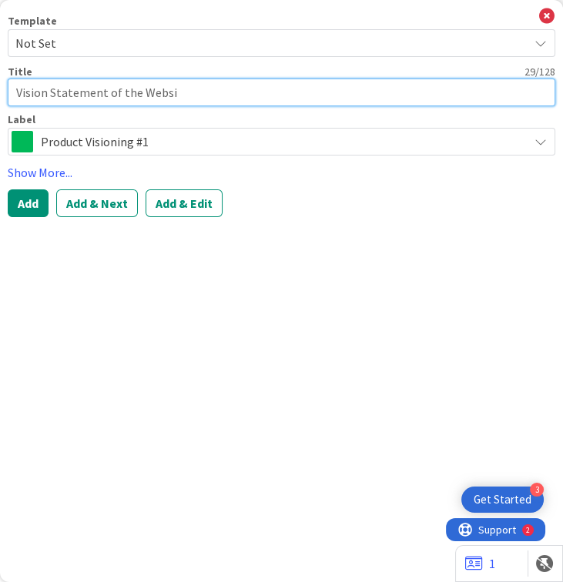
type textarea "Vision Statement of the Websit"
type textarea "x"
type textarea "Vision Statement of the Website"
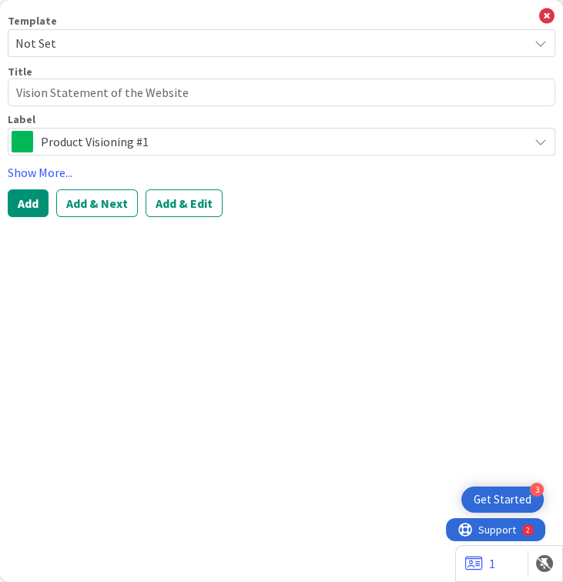
click at [49, 208] on div "Add Add & Next Add & Edit" at bounding box center [281, 203] width 547 height 28
click at [99, 126] on div "Label Product Visioning #1 Resource Product Visioning #1" at bounding box center [281, 135] width 547 height 42
click at [99, 139] on span "Product Visioning #1" at bounding box center [281, 142] width 480 height 22
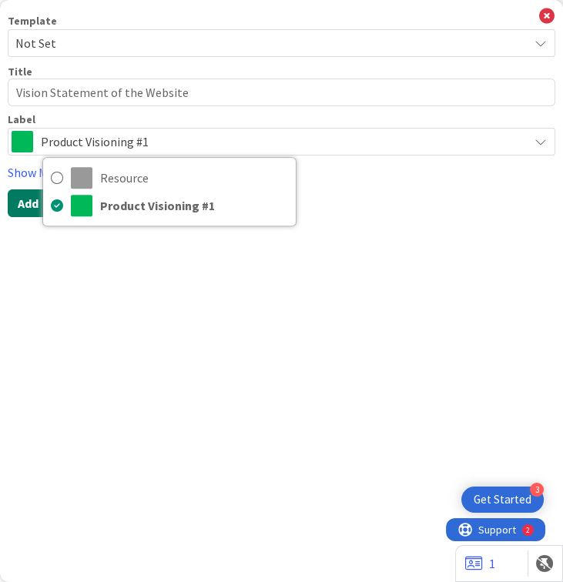
click at [18, 206] on button "Add" at bounding box center [28, 203] width 41 height 28
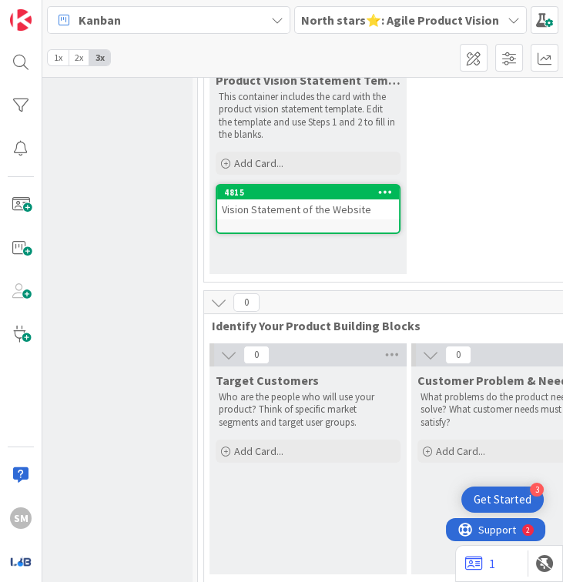
scroll to position [155, 254]
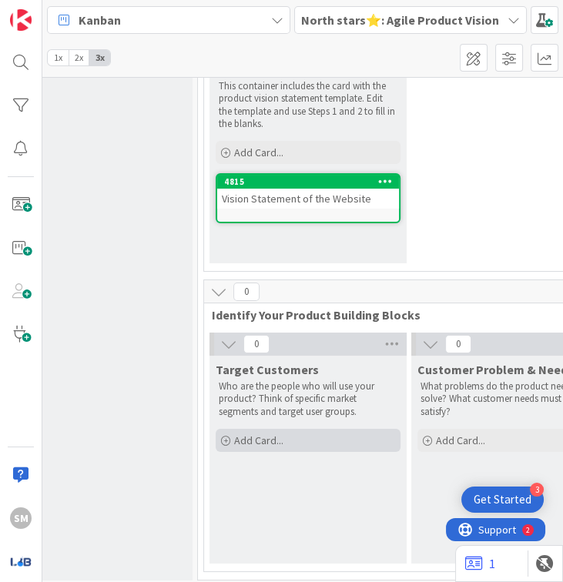
click at [308, 440] on div "Add Card..." at bounding box center [308, 440] width 185 height 23
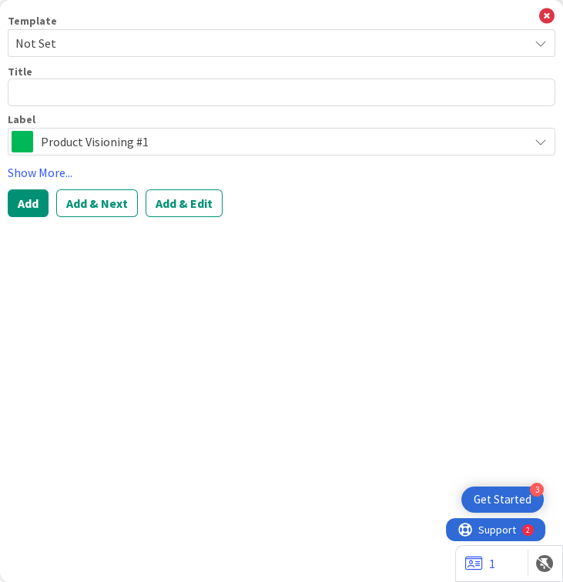
type textarea "x"
type textarea "S"
type textarea "x"
type textarea "ST"
type textarea "x"
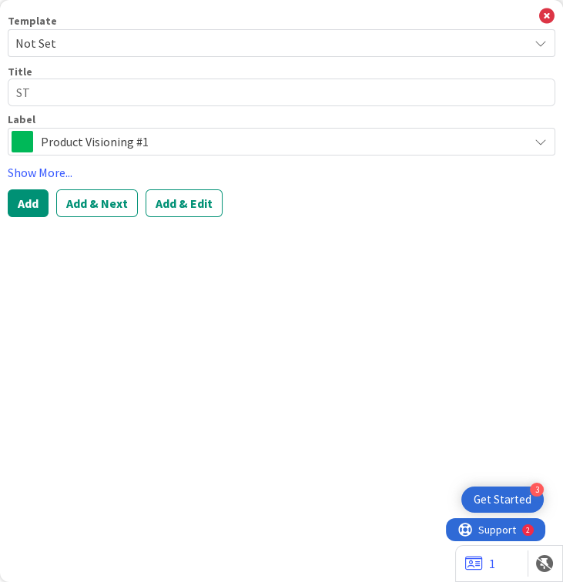
type textarea "STa"
type textarea "x"
type textarea "ST"
type textarea "x"
type textarea "S"
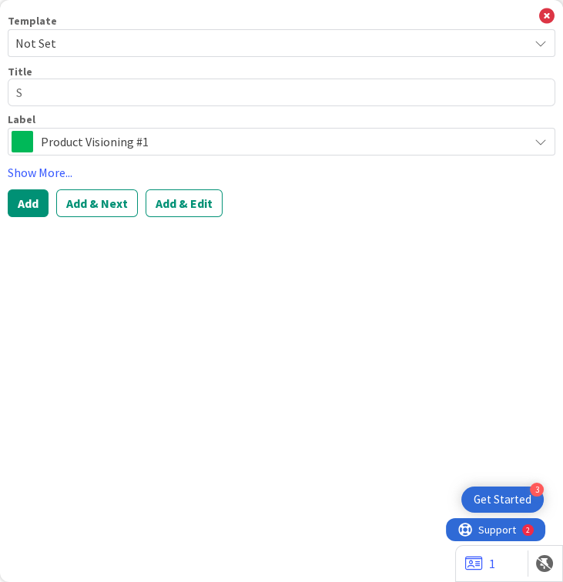
type textarea "x"
type textarea "St"
type textarea "x"
type textarea "Sta"
type textarea "x"
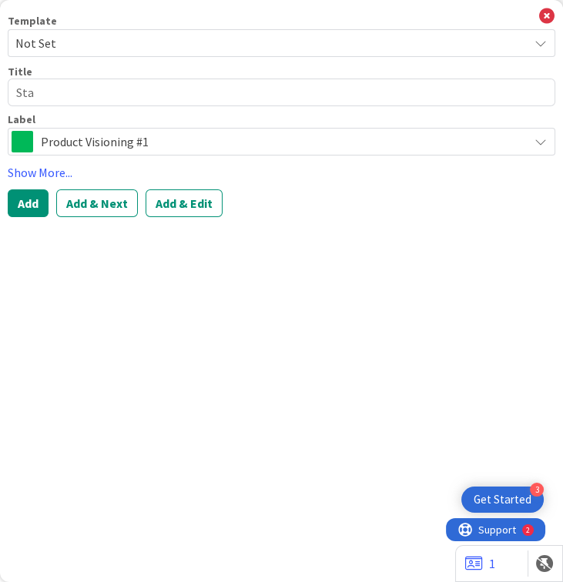
type textarea "Stak"
type textarea "x"
type textarea "Stake"
type textarea "x"
type textarea "Stakeh"
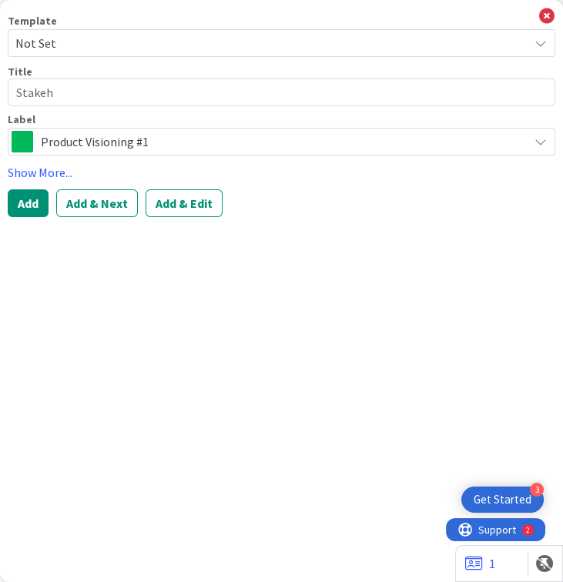
type textarea "x"
type textarea "Stakeho"
type textarea "x"
type textarea "Stakehol"
type textarea "x"
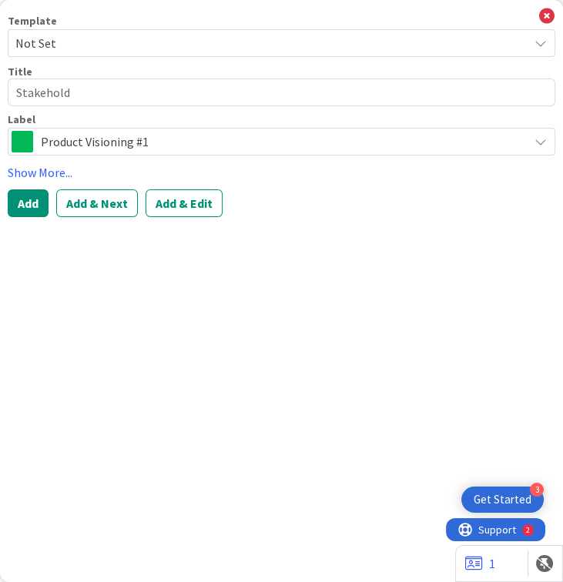
type textarea "Stakeholde"
type textarea "x"
type textarea "Stakeholder"
type textarea "x"
type textarea "Stakeholders"
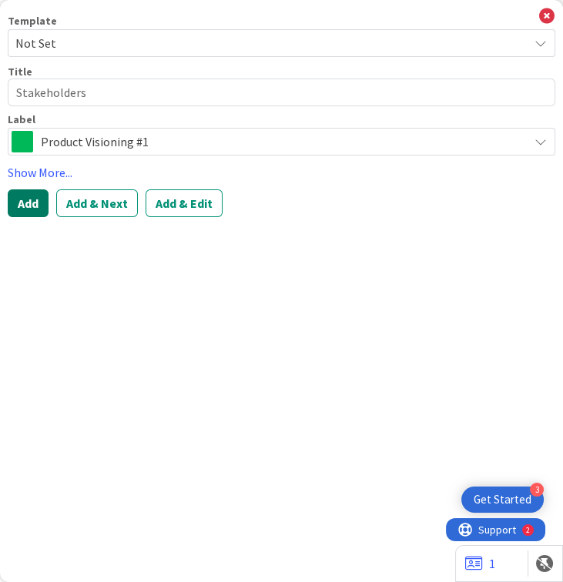
click at [32, 202] on button "Add" at bounding box center [28, 203] width 41 height 28
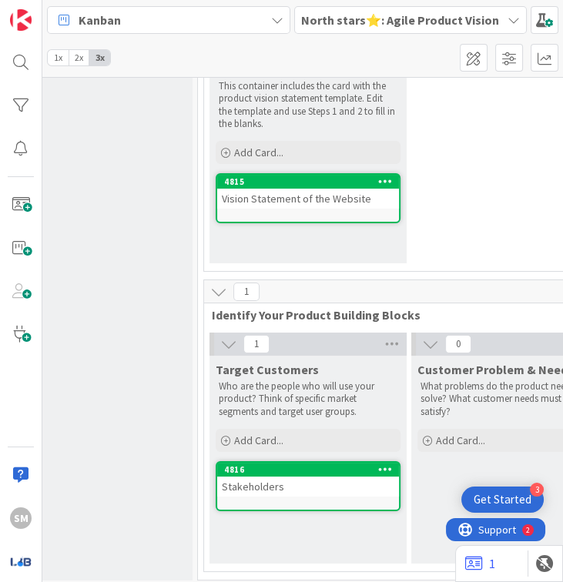
click at [276, 480] on div "Stakeholders" at bounding box center [308, 487] width 182 height 20
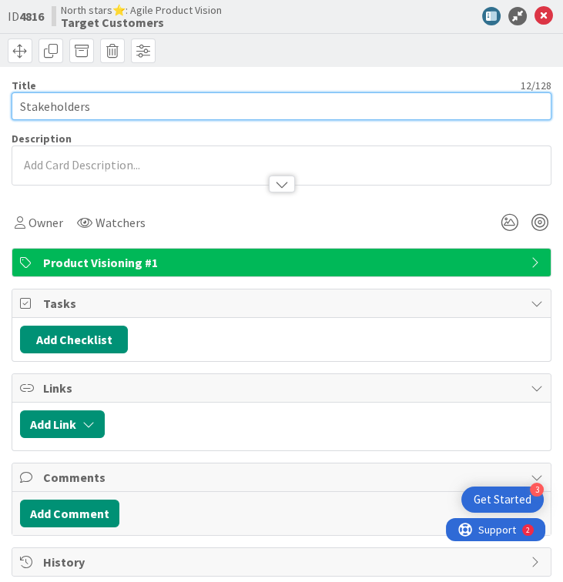
click at [22, 111] on input "Stakeholders" at bounding box center [282, 106] width 540 height 28
click at [191, 109] on input "[placeholder]Stakeholders" at bounding box center [282, 106] width 540 height 28
type input "[placeholder]Stakeholder 1"
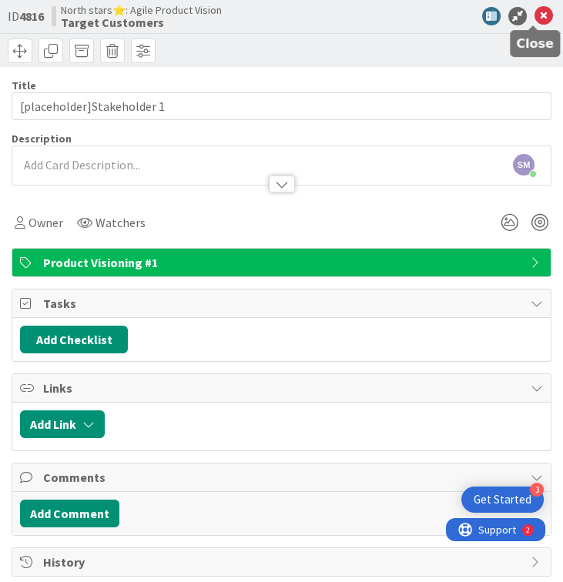
click at [412, 18] on icon at bounding box center [543, 16] width 18 height 18
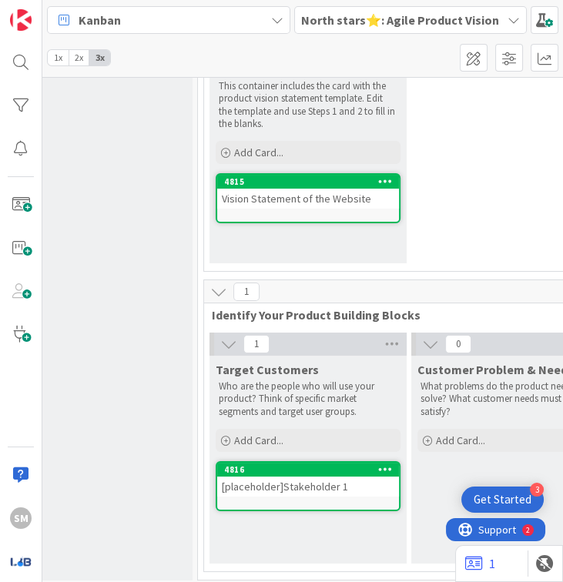
click at [345, 198] on div "Vision Statement of the Website" at bounding box center [308, 199] width 182 height 20
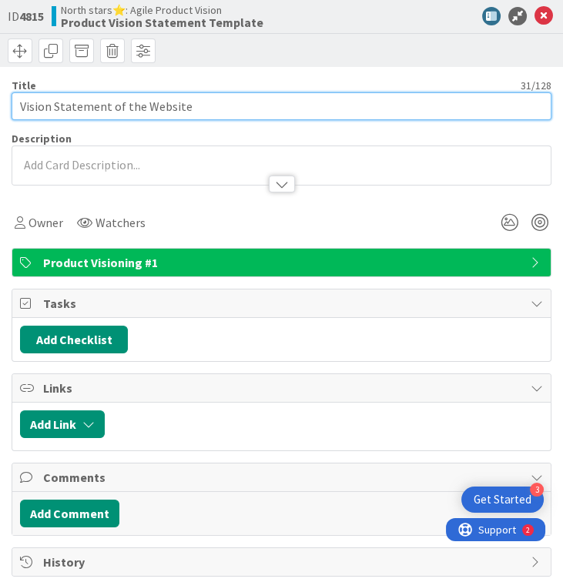
click at [20, 109] on input "Vision Statement of the Website" at bounding box center [282, 106] width 540 height 28
type input "[placeholder] Vision Statement of the Website"
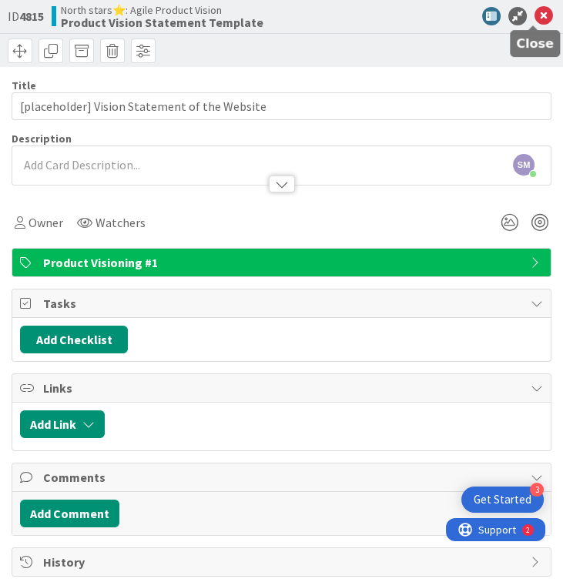
click at [412, 20] on icon at bounding box center [543, 16] width 18 height 18
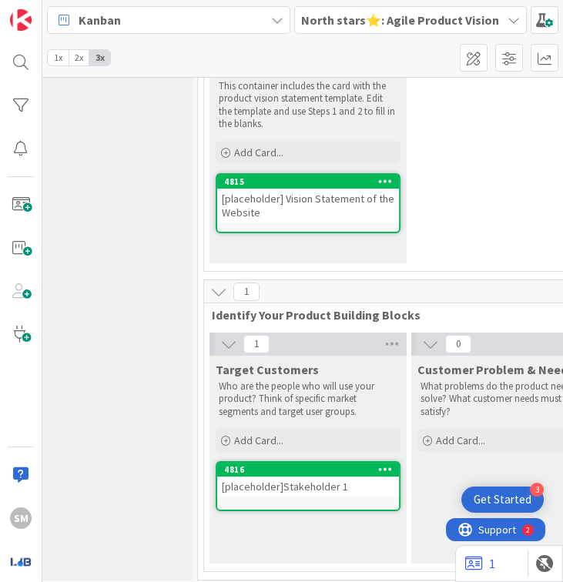
scroll to position [0, 254]
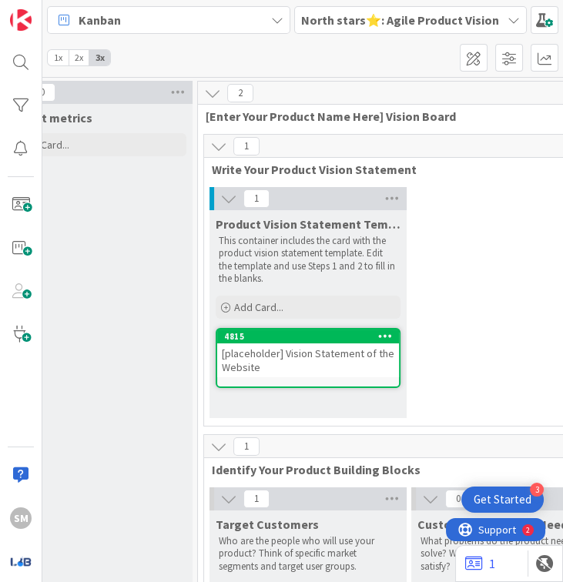
click at [362, 12] on b "North stars⭐: Agile Product Vision" at bounding box center [400, 19] width 198 height 15
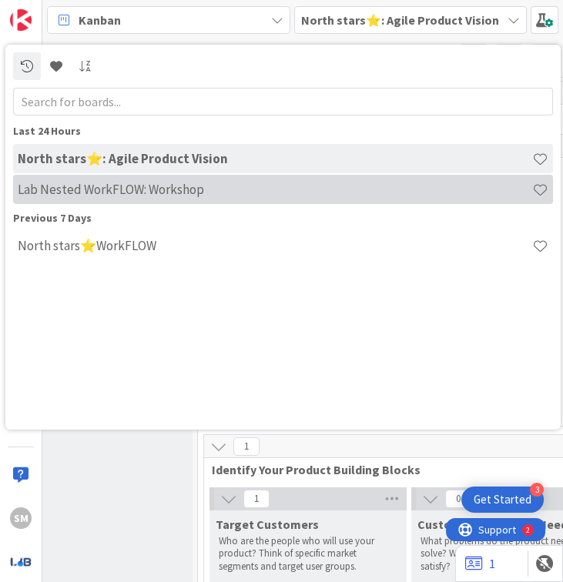
click at [126, 194] on h4 "Lab Nested WorkFLOW: Workshop" at bounding box center [275, 189] width 514 height 15
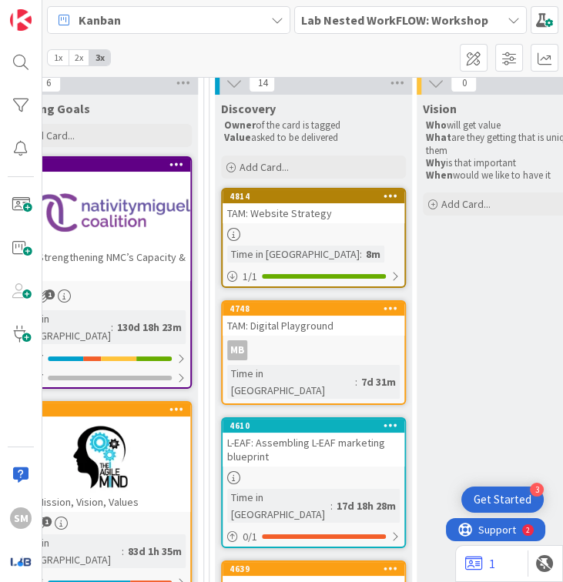
scroll to position [183, 1266]
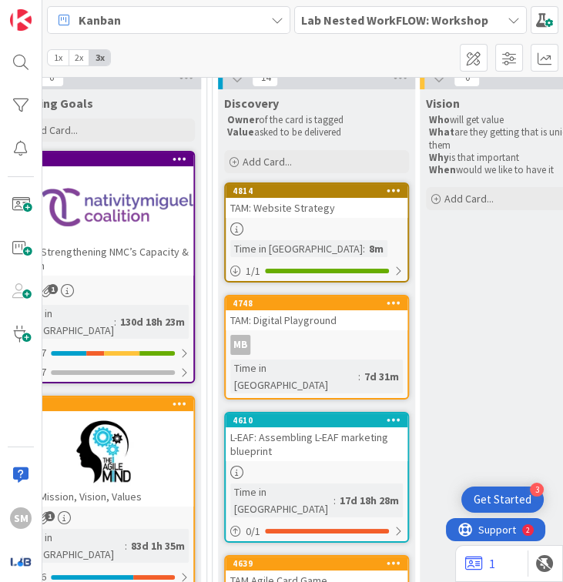
click at [281, 222] on div at bounding box center [317, 228] width 182 height 13
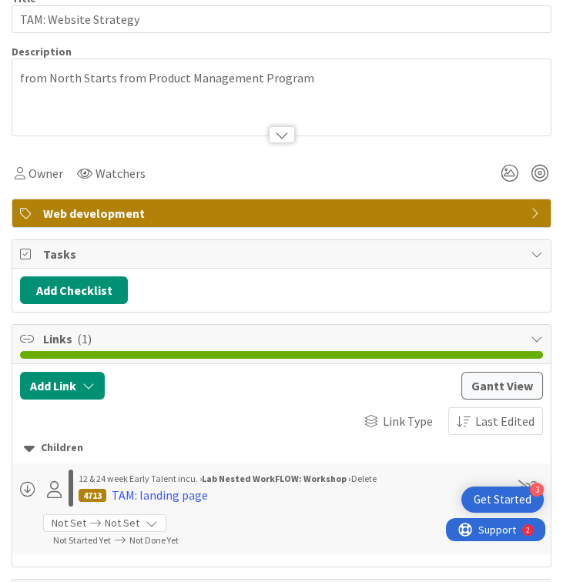
scroll to position [112, 0]
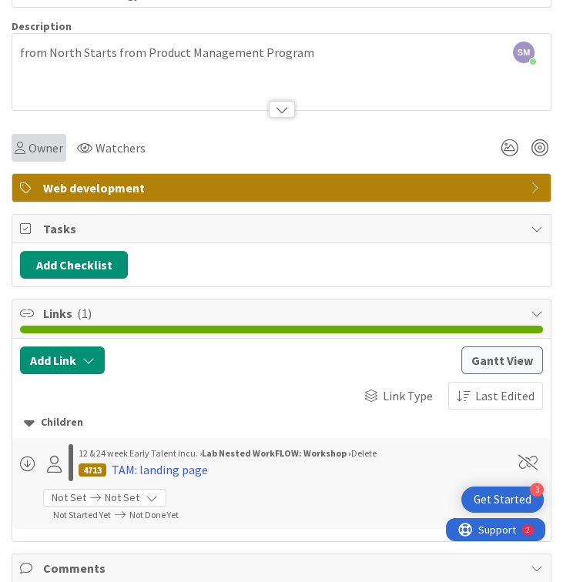
click at [32, 134] on div "Owner" at bounding box center [39, 148] width 55 height 28
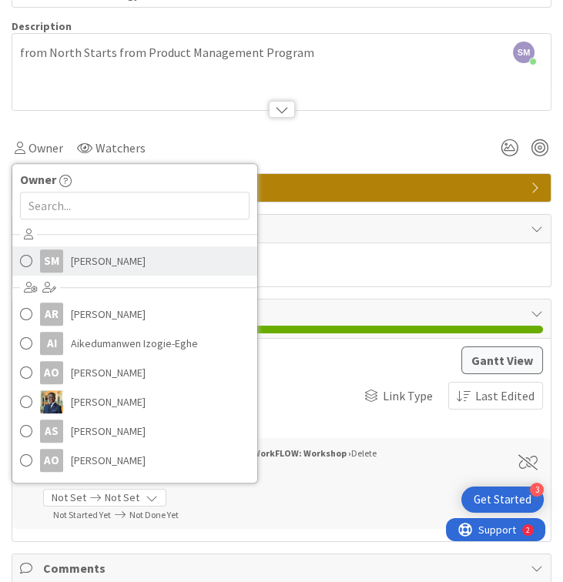
click at [86, 259] on span "[PERSON_NAME]" at bounding box center [108, 260] width 75 height 23
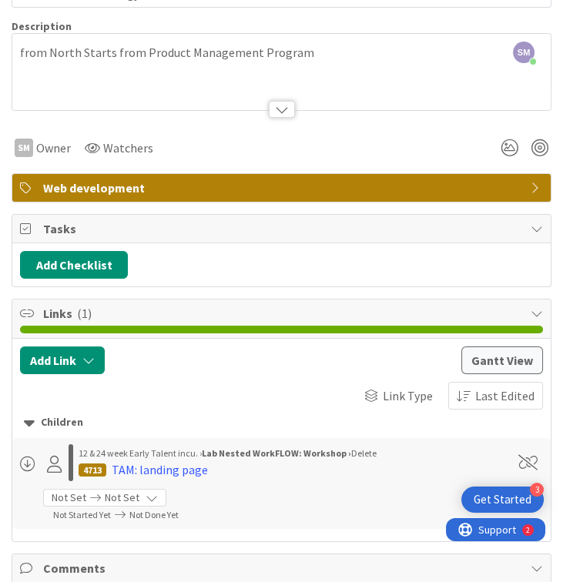
scroll to position [0, 0]
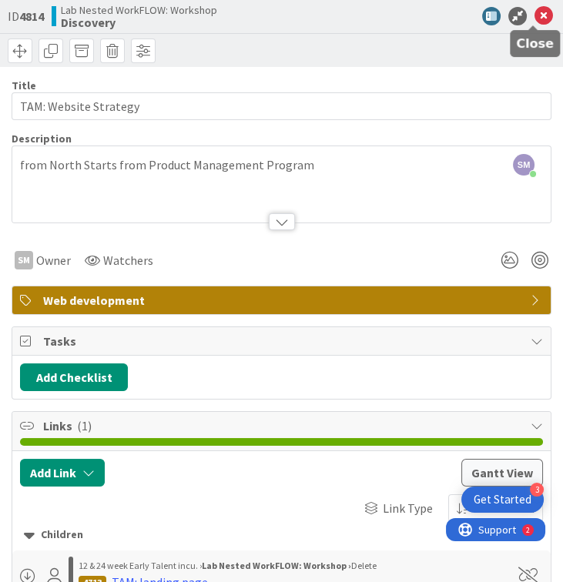
click at [412, 15] on icon at bounding box center [543, 16] width 18 height 18
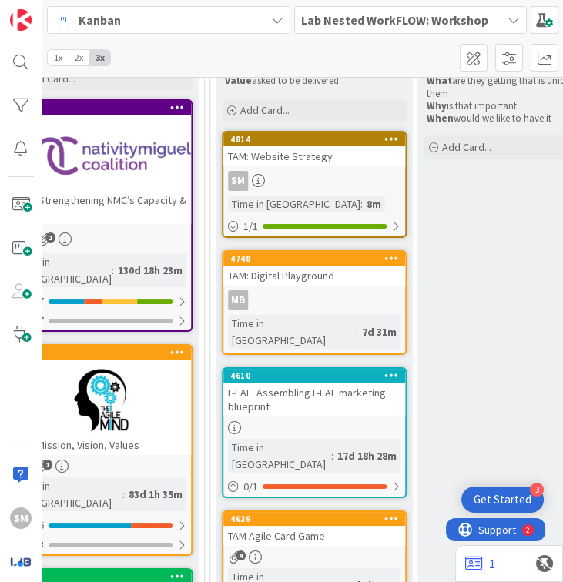
scroll to position [221, 1269]
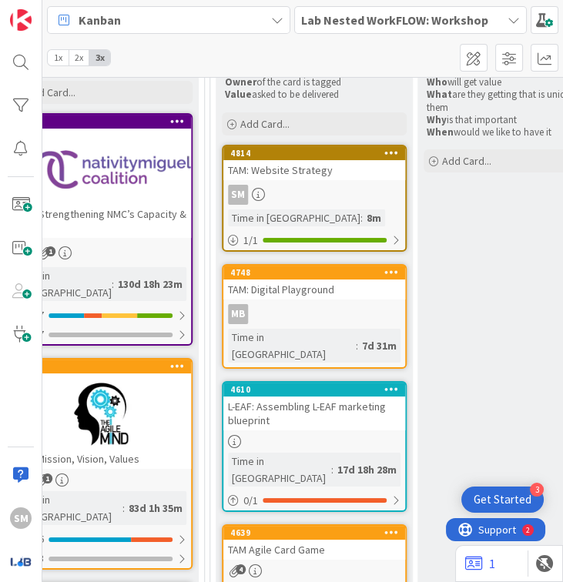
click at [355, 26] on b "Lab Nested WorkFLOW: Workshop" at bounding box center [394, 19] width 187 height 15
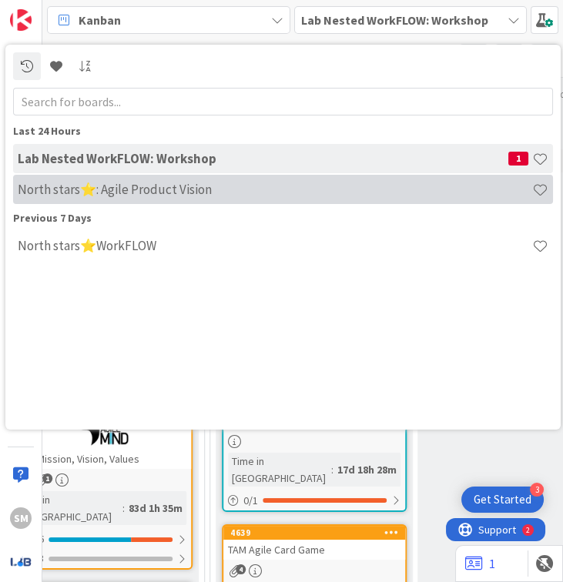
click at [191, 196] on h4 "North stars⭐: Agile Product Vision" at bounding box center [275, 189] width 514 height 15
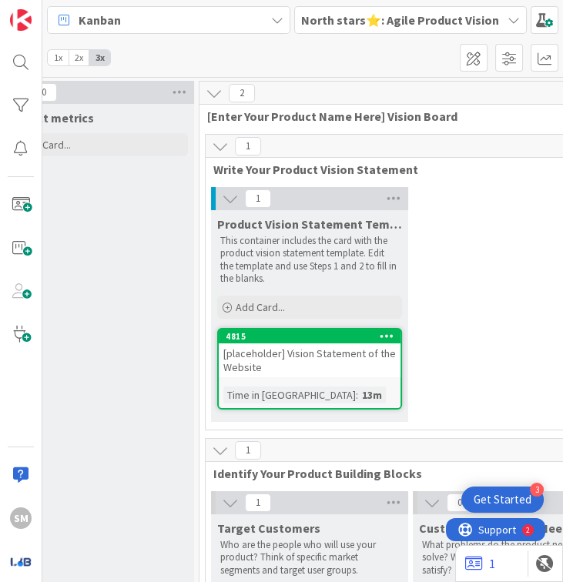
scroll to position [174, 253]
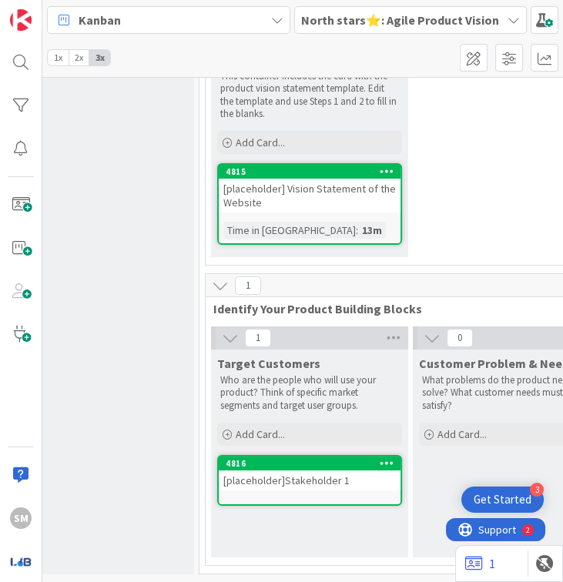
click at [265, 356] on span "Target Customers" at bounding box center [268, 363] width 103 height 15
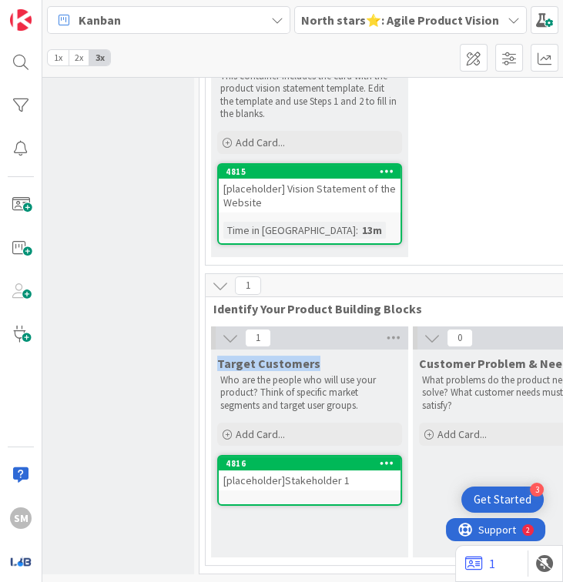
click at [265, 356] on span "Target Customers" at bounding box center [268, 363] width 103 height 15
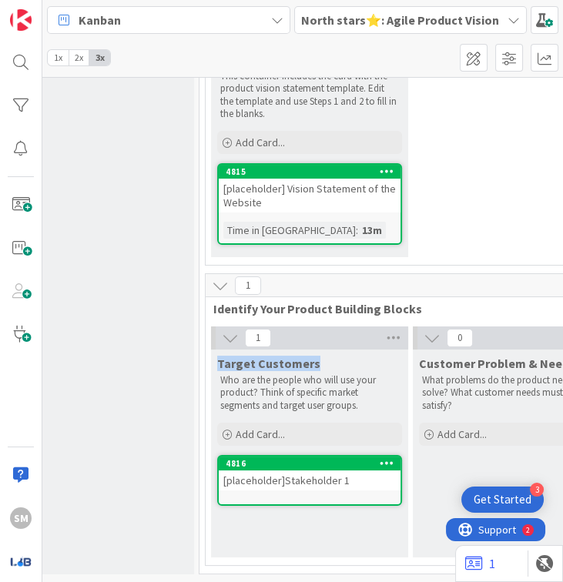
click at [265, 356] on span "Target Customers" at bounding box center [268, 363] width 103 height 15
click at [277, 474] on div "[placeholder]Stakeholder 1" at bounding box center [310, 480] width 182 height 20
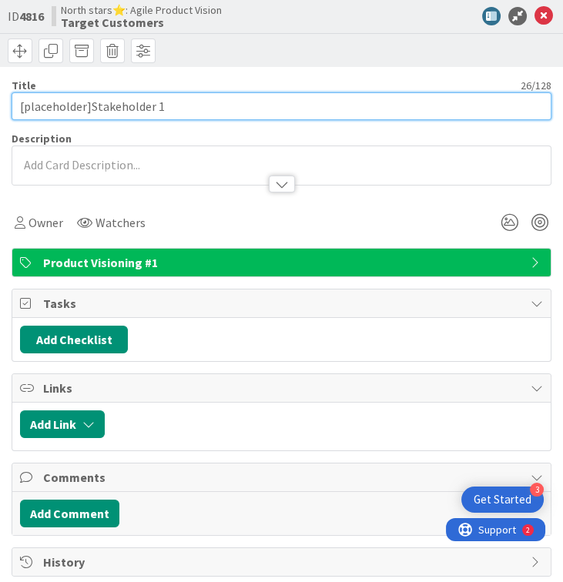
drag, startPoint x: 92, startPoint y: 106, endPoint x: 0, endPoint y: 106, distance: 91.6
click at [0, 106] on div "ID 4816 North stars⭐: Agile Product Vision Target Customers Title 26 / 128 [pla…" at bounding box center [281, 460] width 563 height 921
click at [18, 110] on input "Website Stategy] Stakeholder 1" at bounding box center [282, 106] width 540 height 28
click at [115, 107] on input "[Website Strategy] Stakeholder 1" at bounding box center [282, 106] width 540 height 28
click at [109, 107] on input "[Website Strategy] Stakeholder 1" at bounding box center [282, 106] width 540 height 28
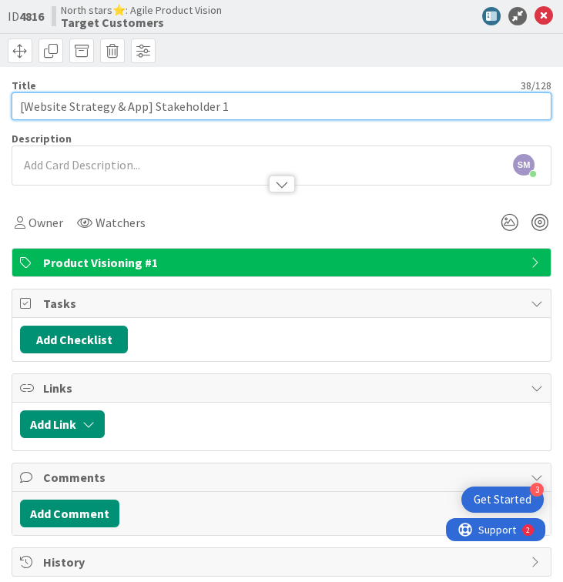
click at [146, 109] on input "[Website Strategy & App] Stakeholder 1" at bounding box center [282, 106] width 540 height 28
drag, startPoint x: 143, startPoint y: 109, endPoint x: 26, endPoint y: 112, distance: 117.0
click at [26, 112] on input "[Website Strategy & App] Stakeholder 1" at bounding box center [282, 106] width 540 height 28
click at [180, 95] on input "[Website Strategy & App] Stakeholder 1" at bounding box center [282, 106] width 540 height 28
type input "[Website Strategy & App] Stakeholder 1"
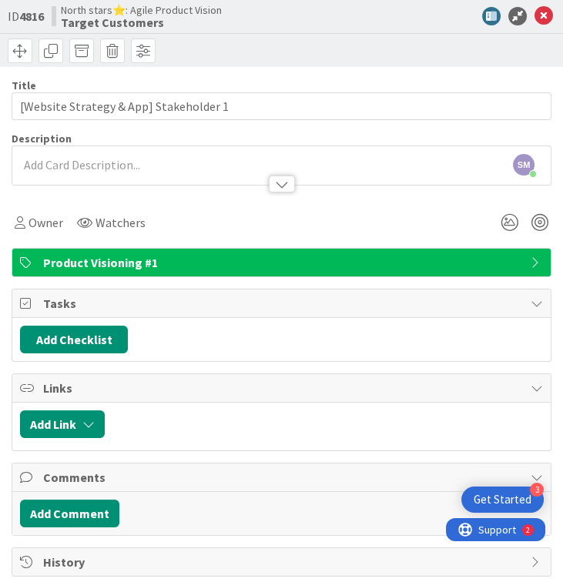
click at [412, 11] on div at bounding box center [454, 16] width 202 height 18
click at [412, 11] on icon at bounding box center [543, 16] width 18 height 18
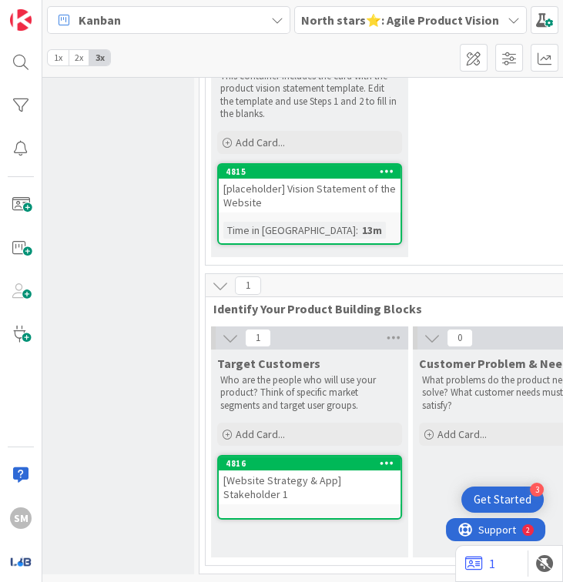
click at [146, 383] on div "Product metrics Add Card..." at bounding box center [95, 256] width 197 height 635
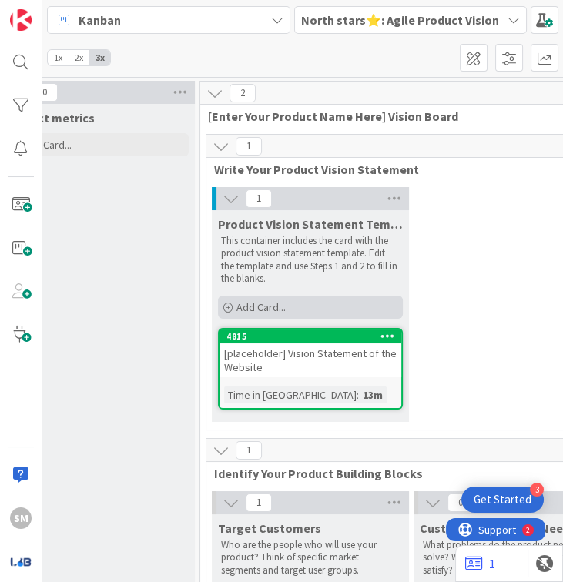
scroll to position [174, 252]
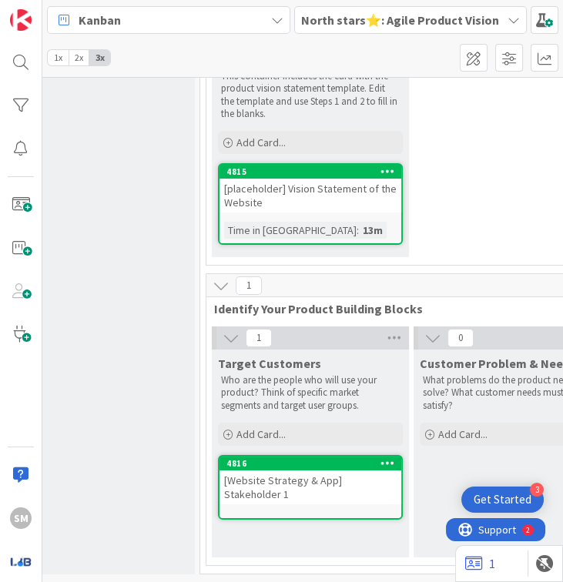
click at [362, 24] on b "North stars⭐: Agile Product Vision" at bounding box center [400, 19] width 198 height 15
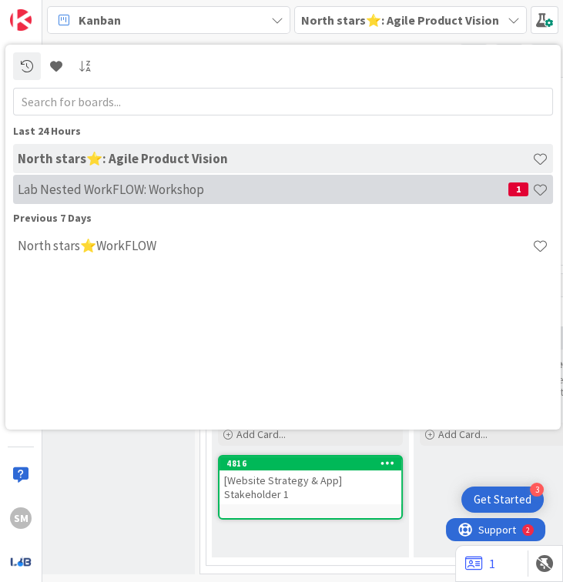
click at [236, 200] on div "Lab Nested WorkFLOW: Workshop 1" at bounding box center [283, 189] width 540 height 29
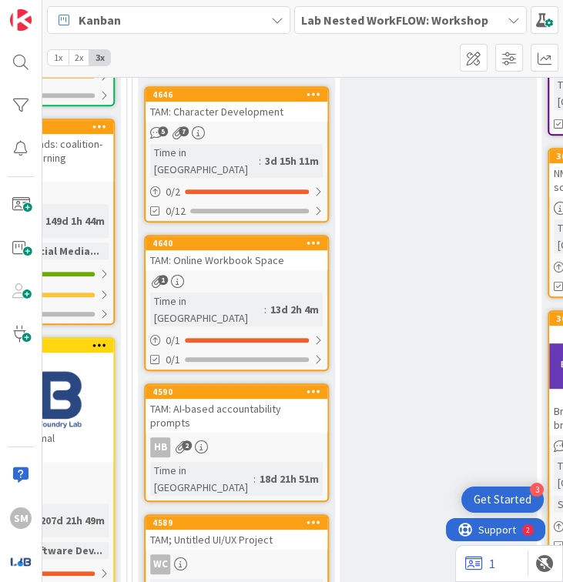
scroll to position [947, 1346]
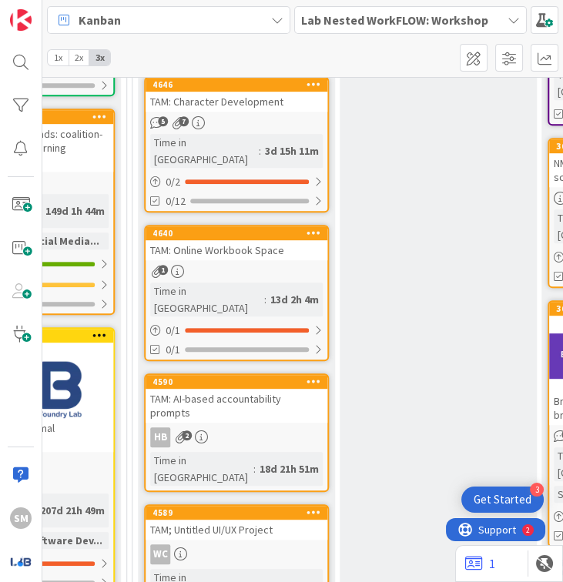
click at [253, 389] on div "TAM: AI-based accountability prompts" at bounding box center [237, 406] width 182 height 34
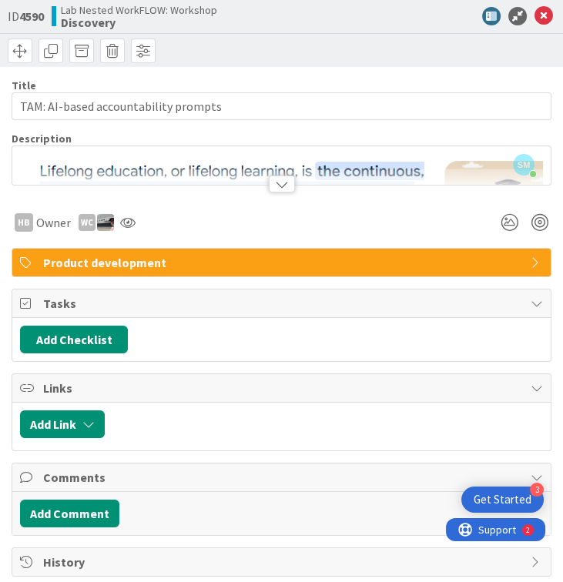
click at [269, 199] on div "HB Owner WC" at bounding box center [282, 216] width 540 height 39
click at [269, 197] on div "HB Owner WC" at bounding box center [282, 216] width 540 height 39
click at [269, 191] on div at bounding box center [282, 184] width 26 height 17
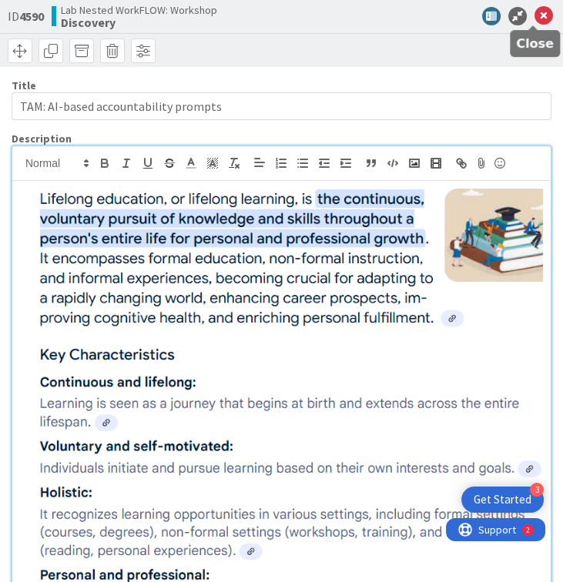
click at [412, 19] on icon at bounding box center [543, 16] width 18 height 18
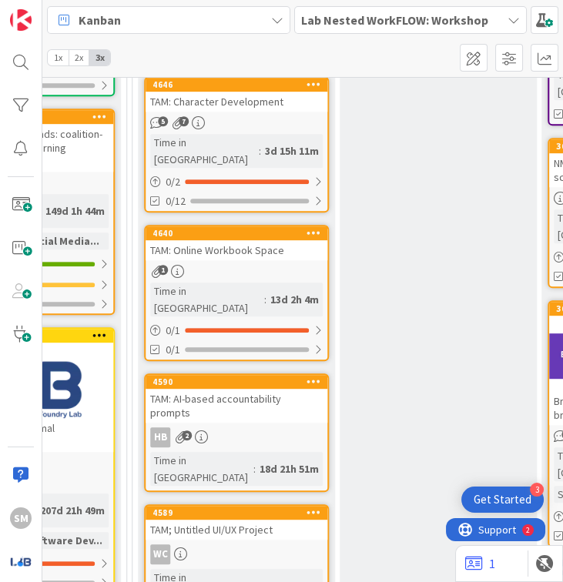
click at [249, 544] on div "WC" at bounding box center [237, 554] width 182 height 20
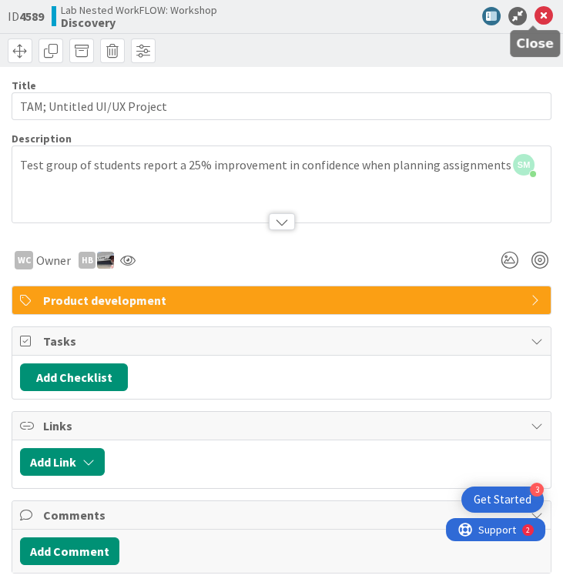
click at [412, 20] on icon at bounding box center [543, 16] width 18 height 18
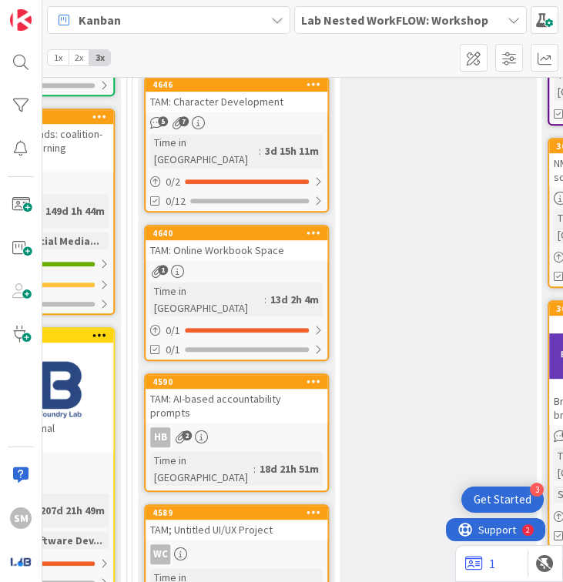
click at [171, 28] on div "Kanban" at bounding box center [168, 20] width 243 height 28
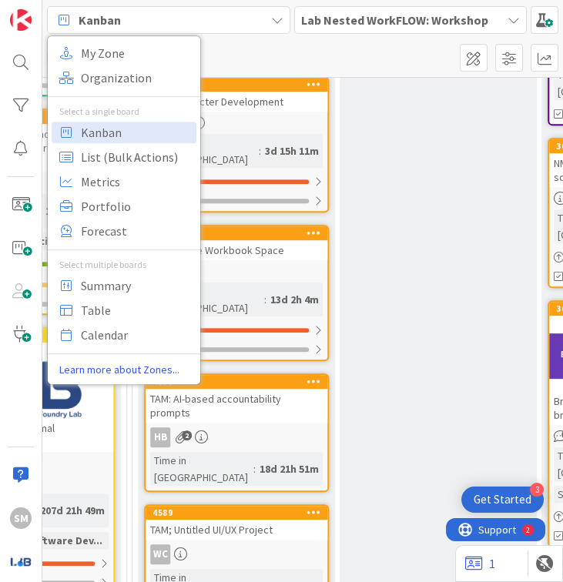
click at [354, 32] on div "Lab Nested WorkFLOW: Workshop" at bounding box center [410, 20] width 232 height 28
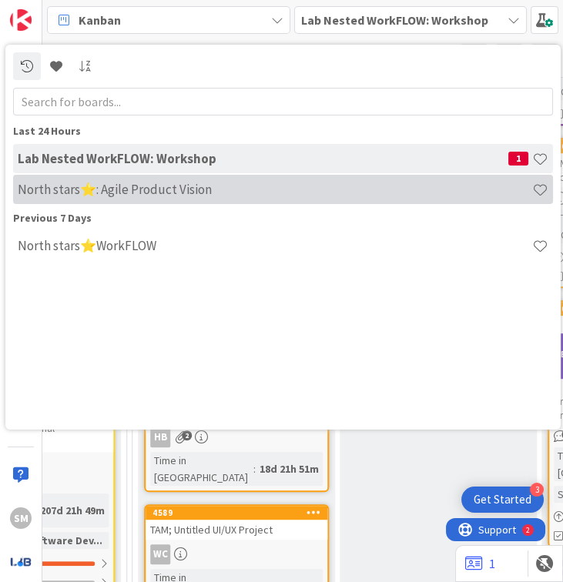
click at [207, 192] on h4 "North stars⭐: Agile Product Vision" at bounding box center [275, 189] width 514 height 15
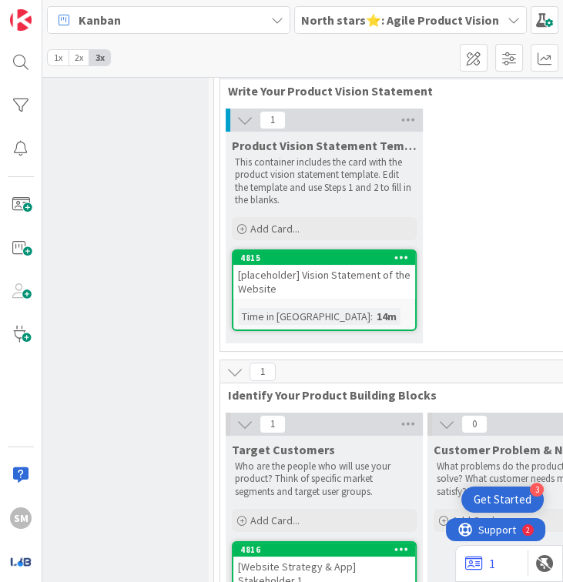
scroll to position [174, 238]
